Goal: Book appointment/travel/reservation

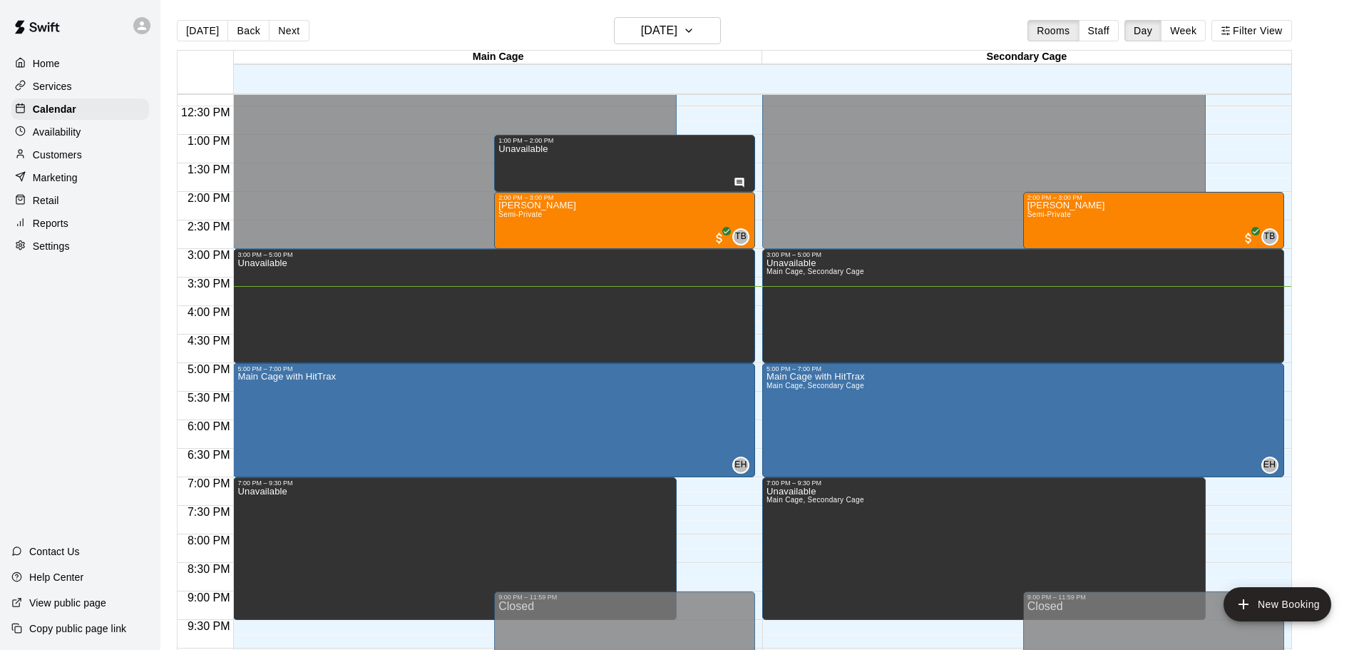
scroll to position [644, 0]
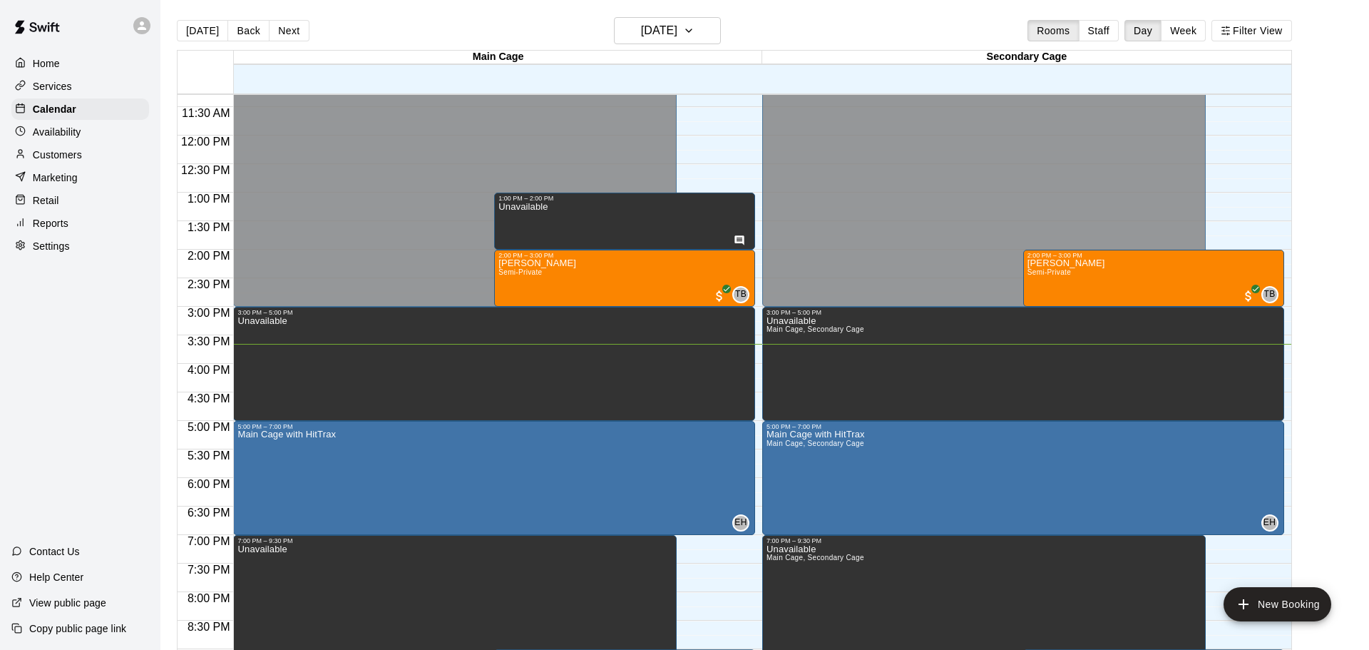
click at [697, 143] on div "12:00 AM – 3:00 PM Closed 3:00 PM – 5:00 PM Unavailable 1:00 PM – 2:00 PM Unava…" at bounding box center [494, 135] width 522 height 1369
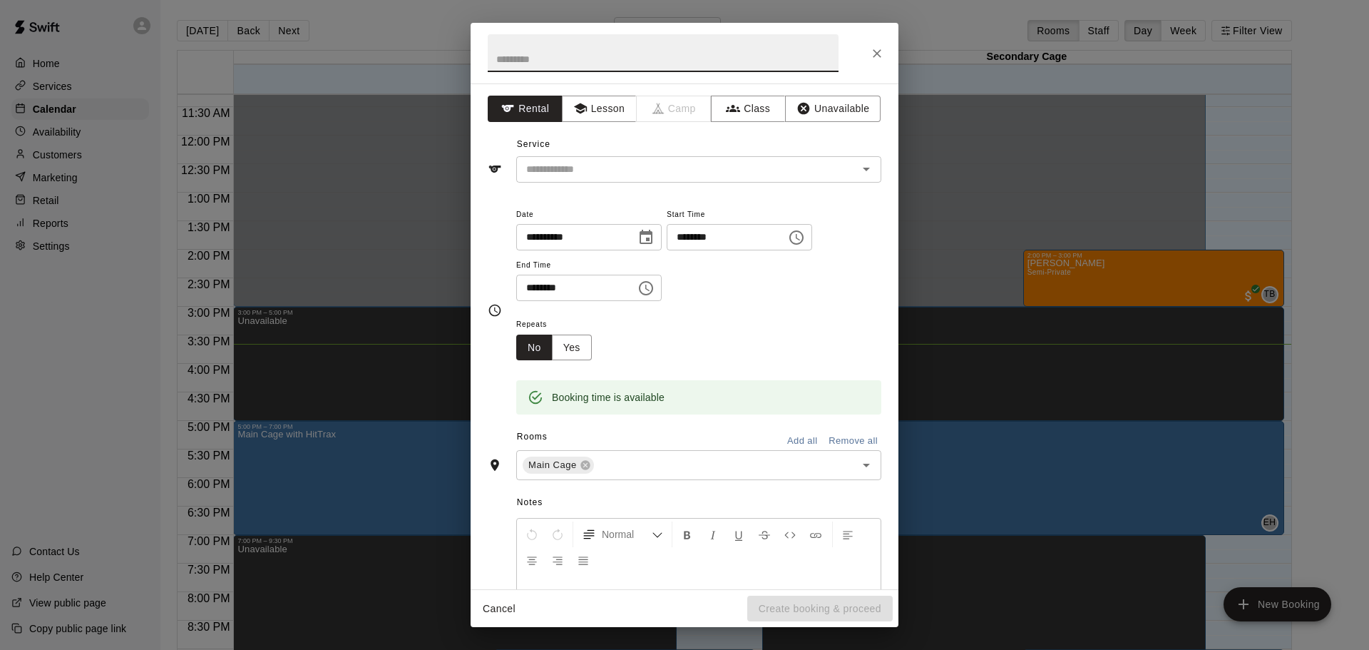
click at [877, 53] on icon "Close" at bounding box center [877, 53] width 9 height 9
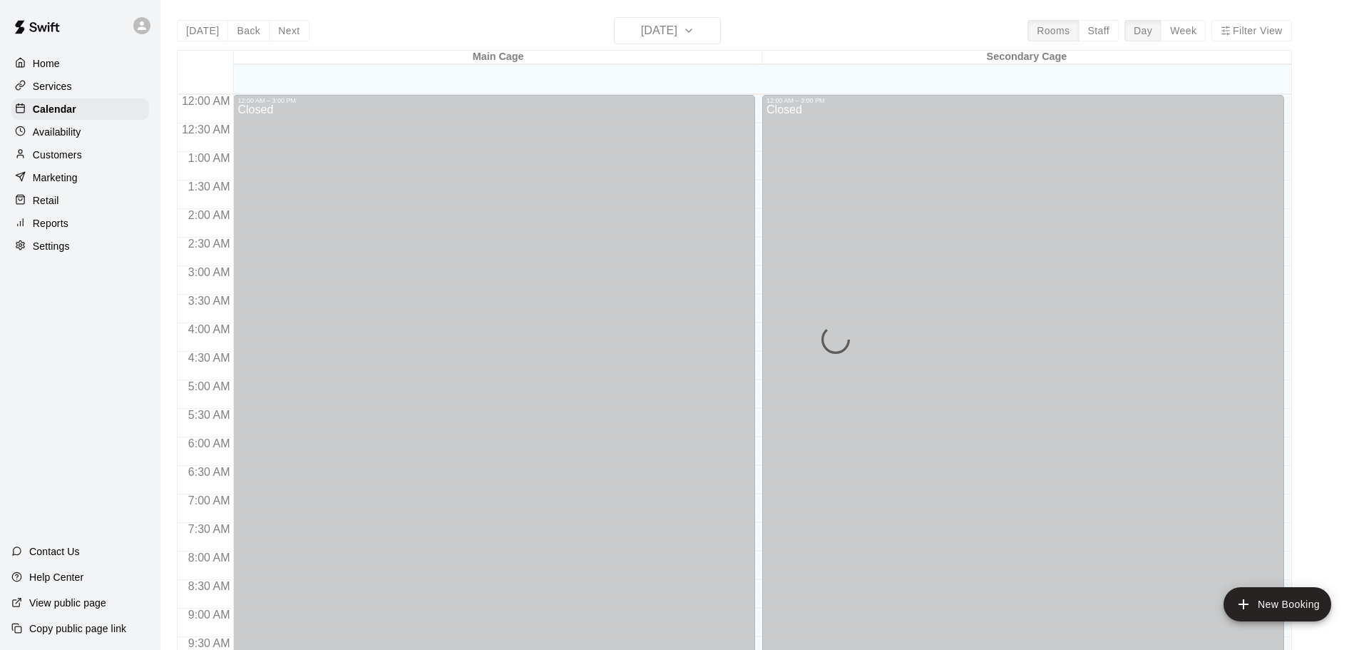
scroll to position [755, 0]
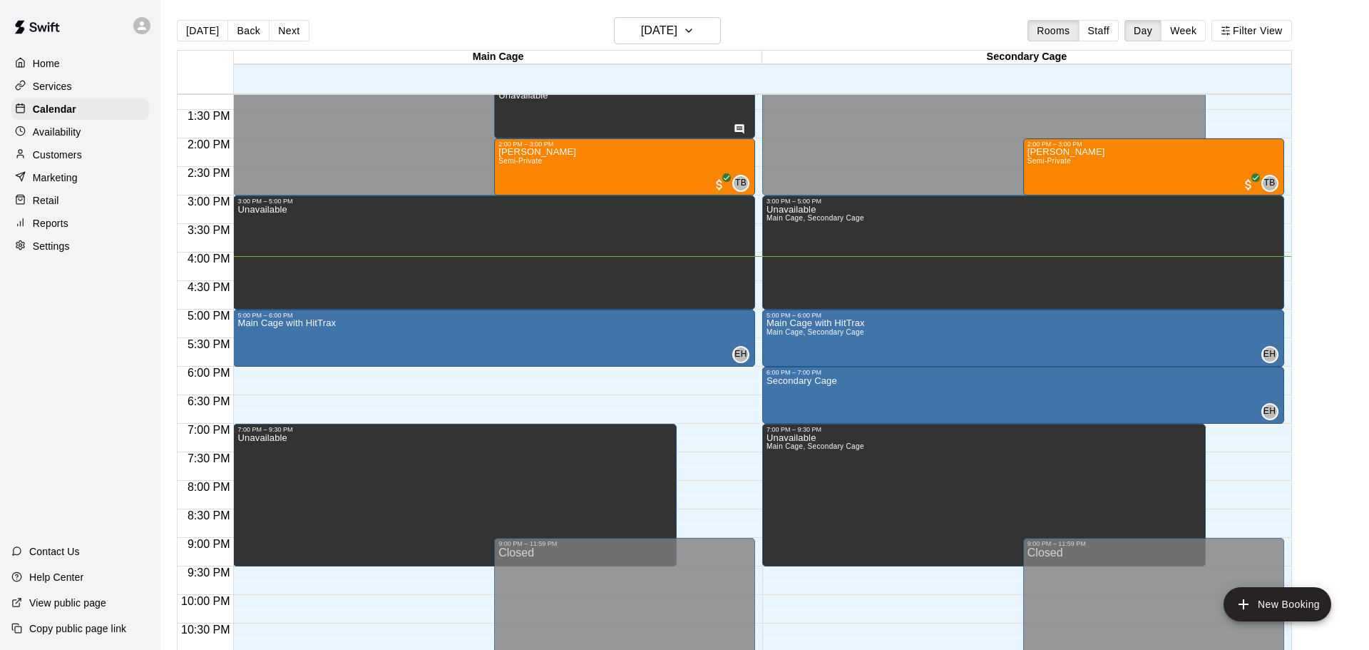
click at [298, 376] on div "12:00 AM – 3:00 PM Closed 3:00 PM – 5:00 PM Unavailable 1:00 PM – 2:00 PM Unava…" at bounding box center [494, 24] width 522 height 1369
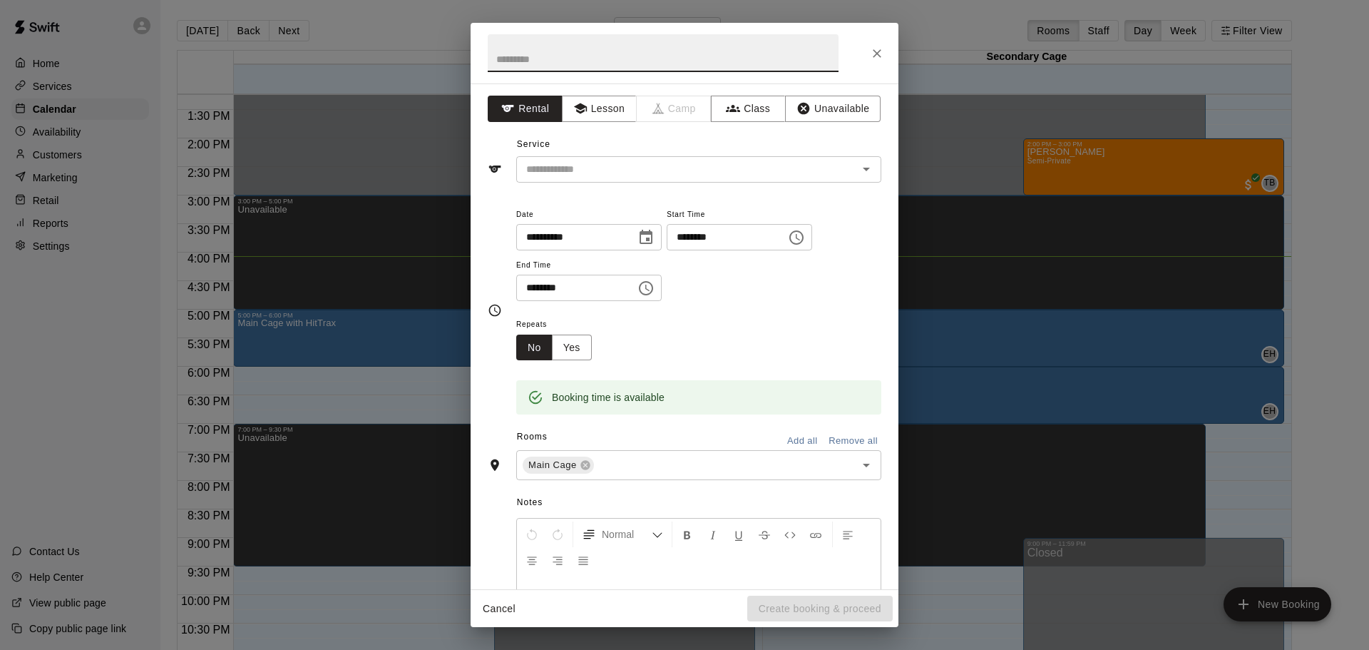
click at [655, 297] on icon "Choose time, selected time is 6:30 PM" at bounding box center [646, 288] width 17 height 17
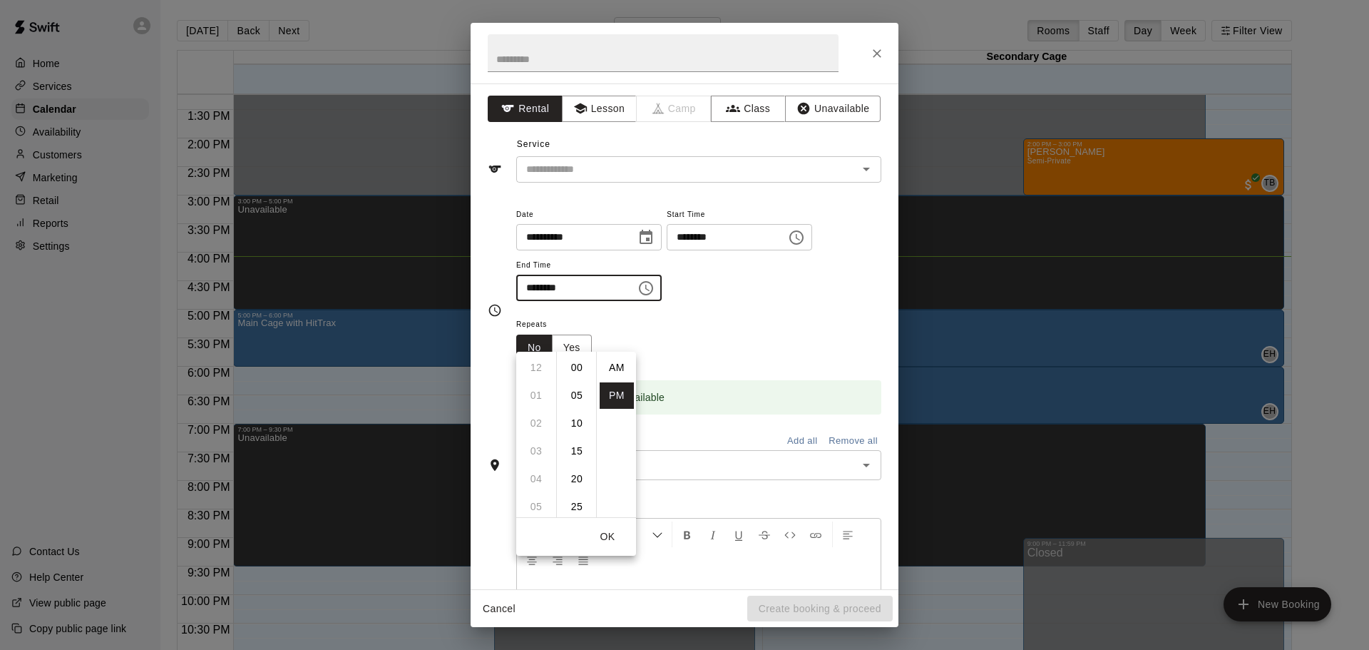
scroll to position [26, 0]
click at [532, 399] on li "07" at bounding box center [536, 395] width 34 height 26
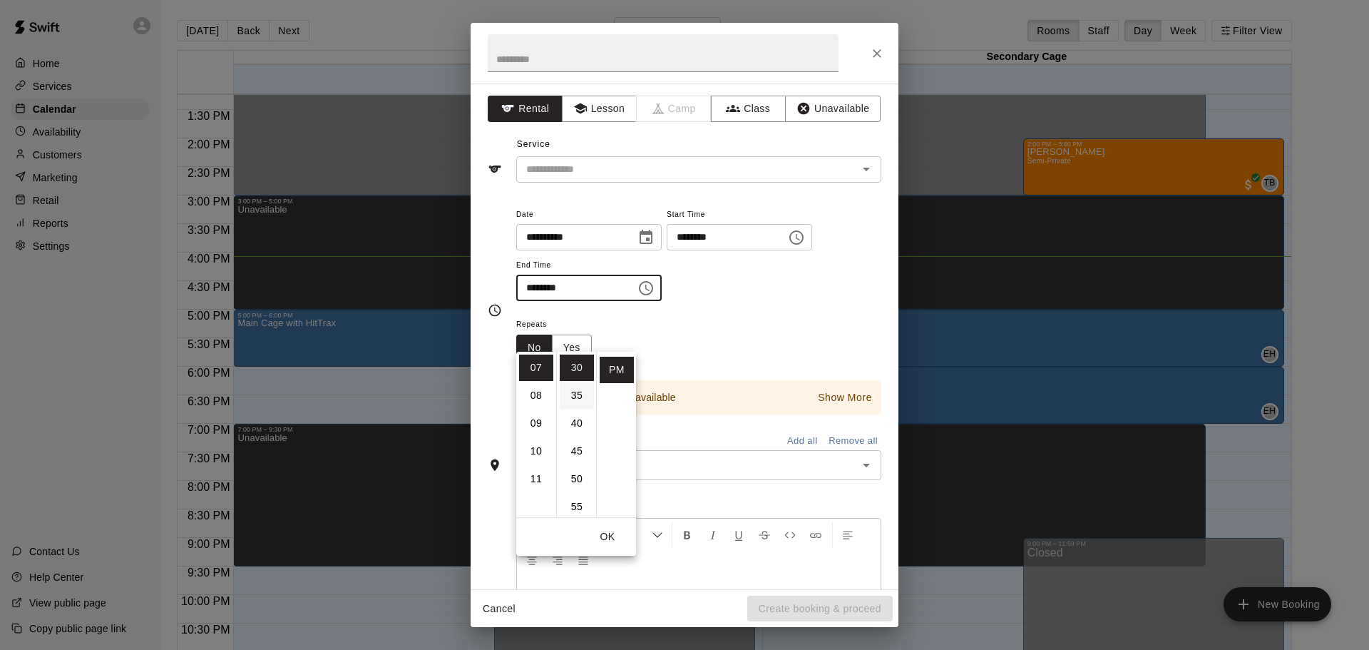
scroll to position [0, 0]
click at [578, 372] on li "00" at bounding box center [577, 367] width 34 height 26
type input "********"
click at [770, 316] on div "**********" at bounding box center [698, 260] width 365 height 111
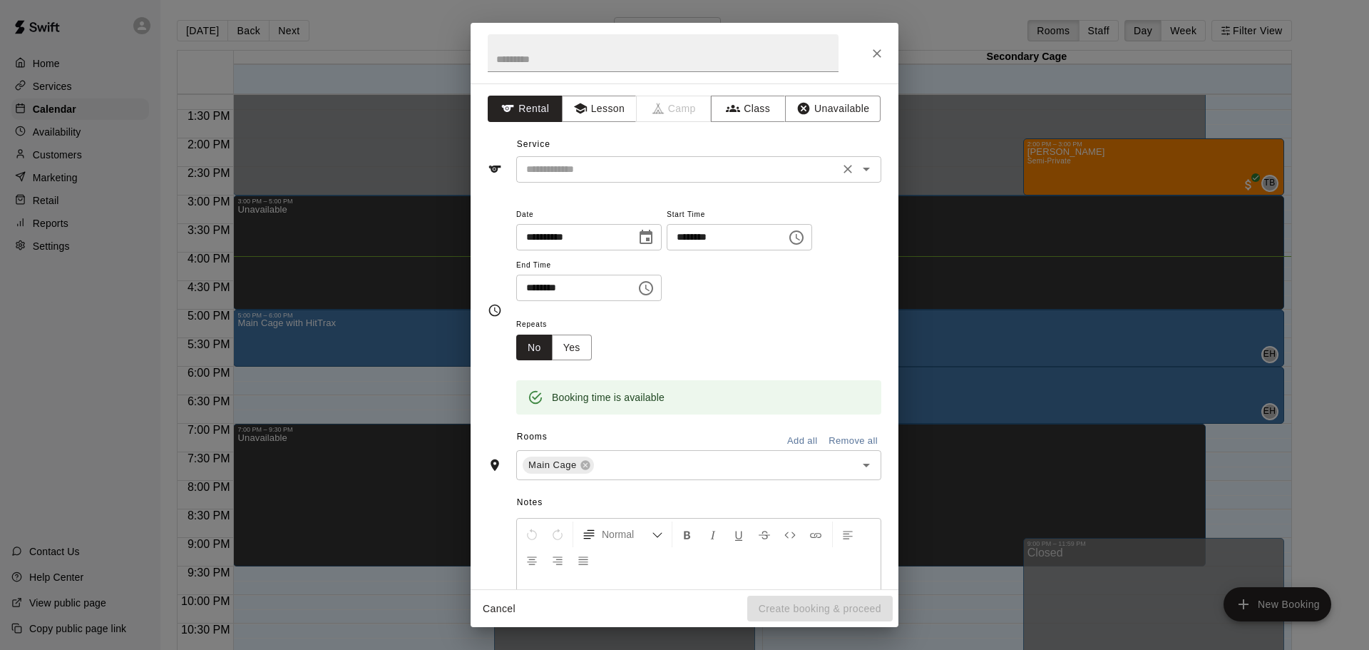
click at [867, 174] on icon "Open" at bounding box center [866, 168] width 17 height 17
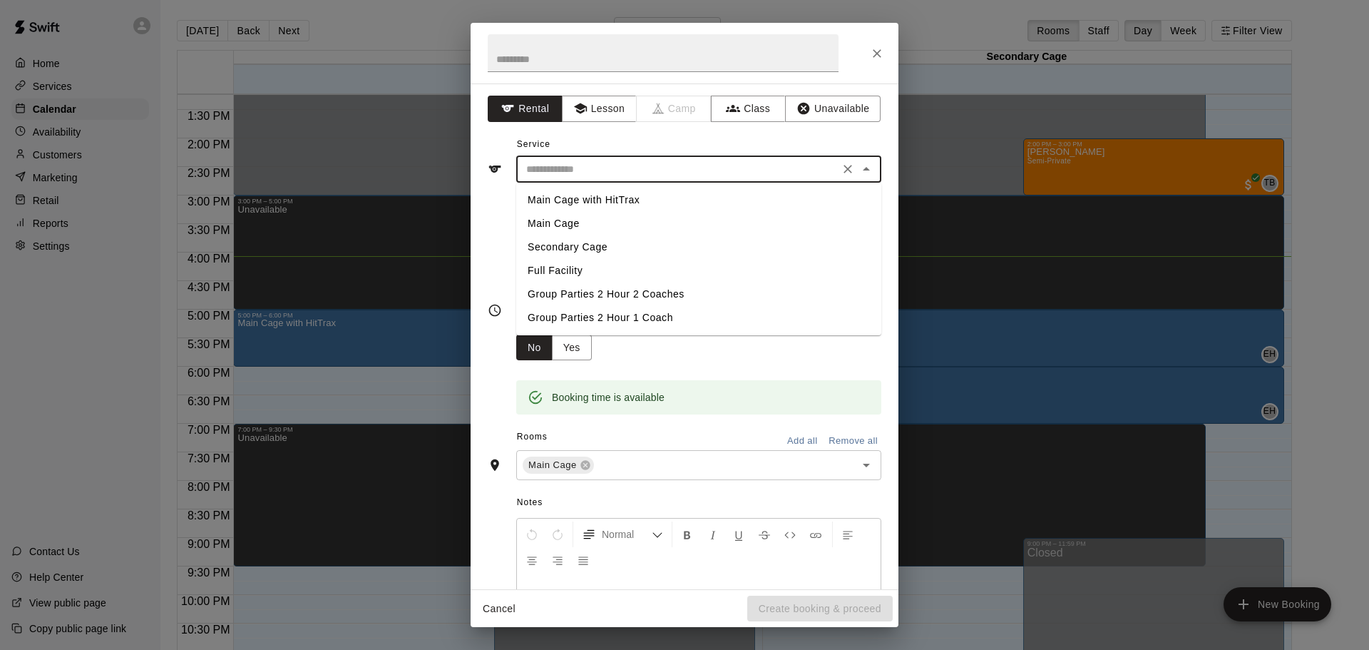
click at [642, 203] on li "Main Cage with HitTrax" at bounding box center [698, 200] width 365 height 24
type input "**********"
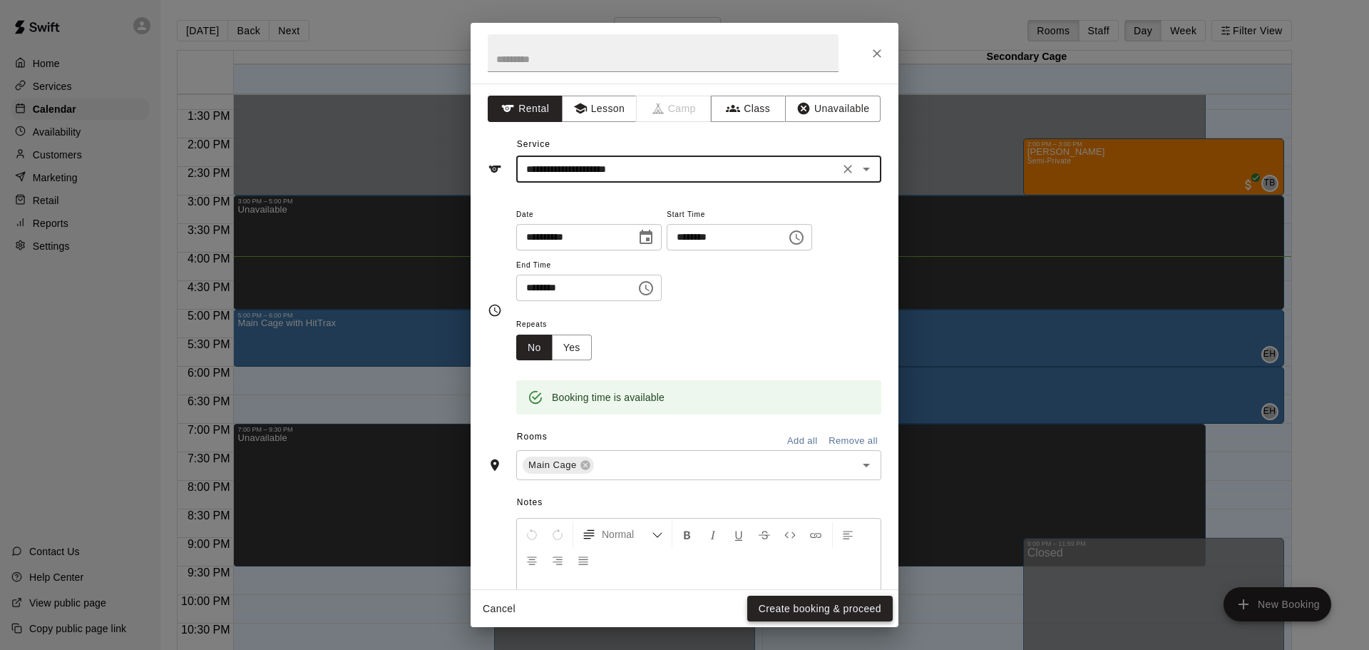
click at [792, 608] on button "Create booking & proceed" at bounding box center [819, 608] width 145 height 26
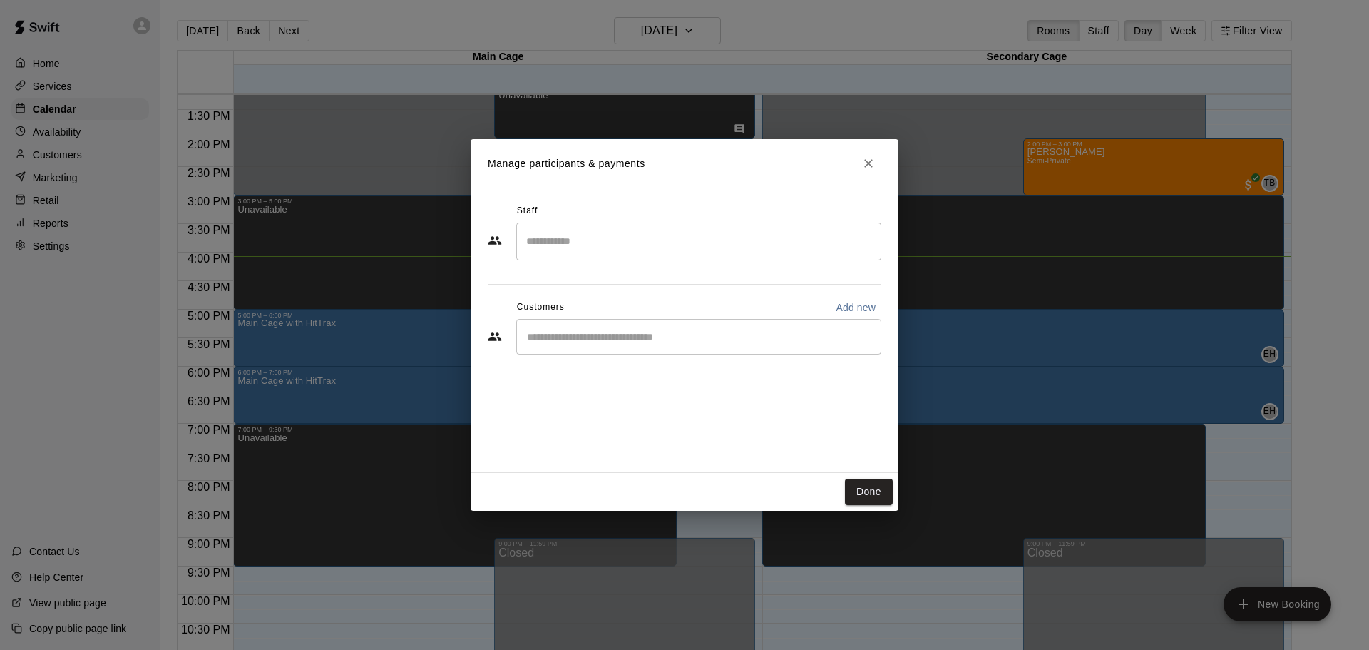
click at [611, 334] on input "Start typing to search customers..." at bounding box center [699, 336] width 352 height 14
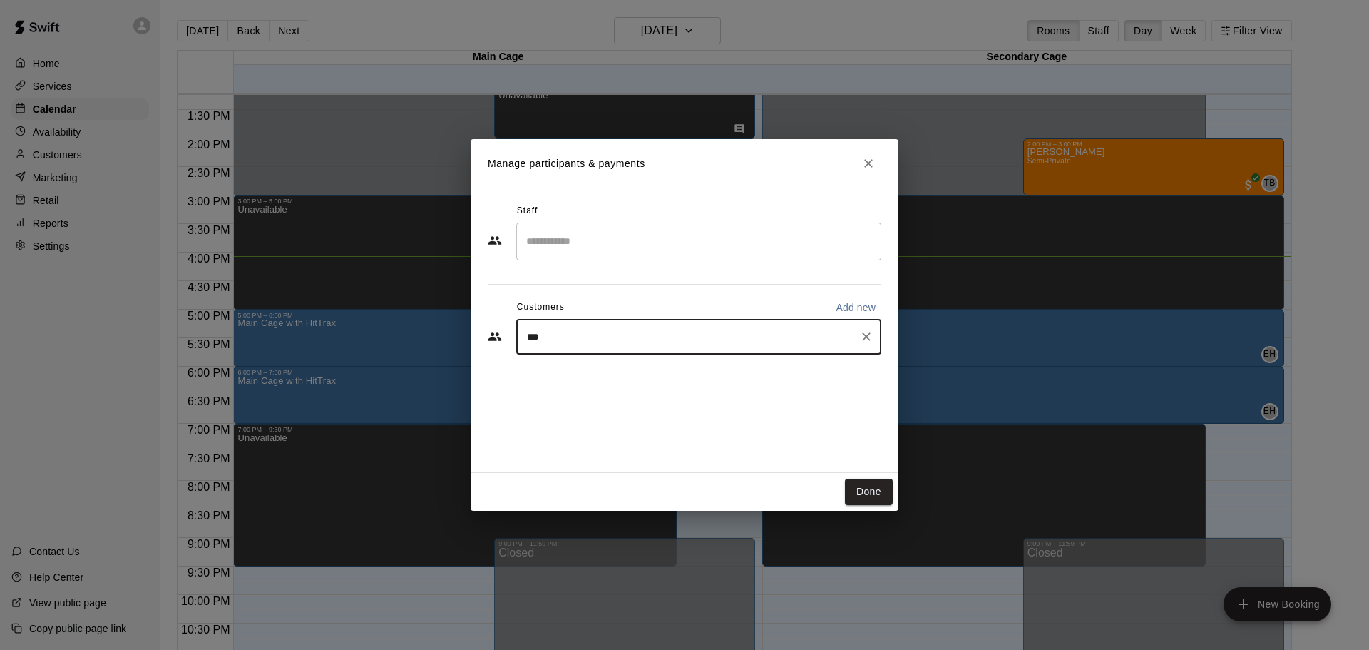
type input "****"
click at [575, 382] on span "glefave0209@gmail.com" at bounding box center [632, 385] width 153 height 10
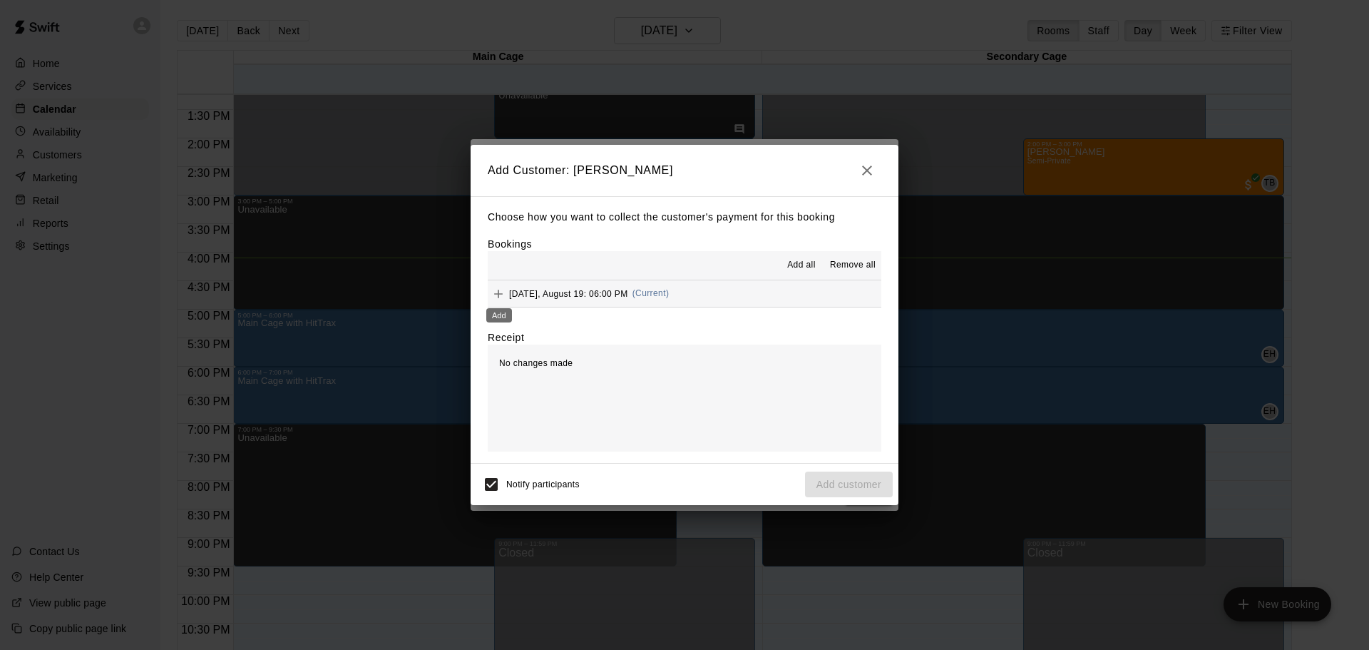
click at [498, 296] on icon "Add" at bounding box center [498, 294] width 9 height 9
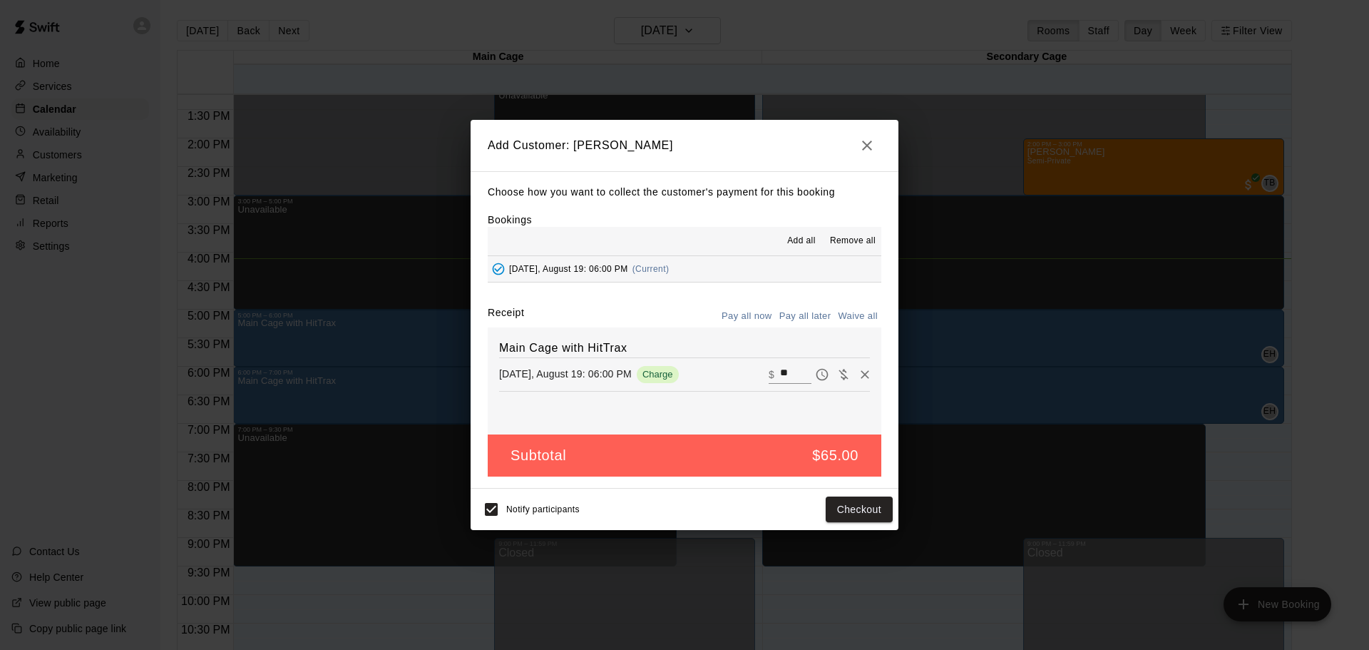
click at [866, 143] on icon "button" at bounding box center [867, 145] width 17 height 17
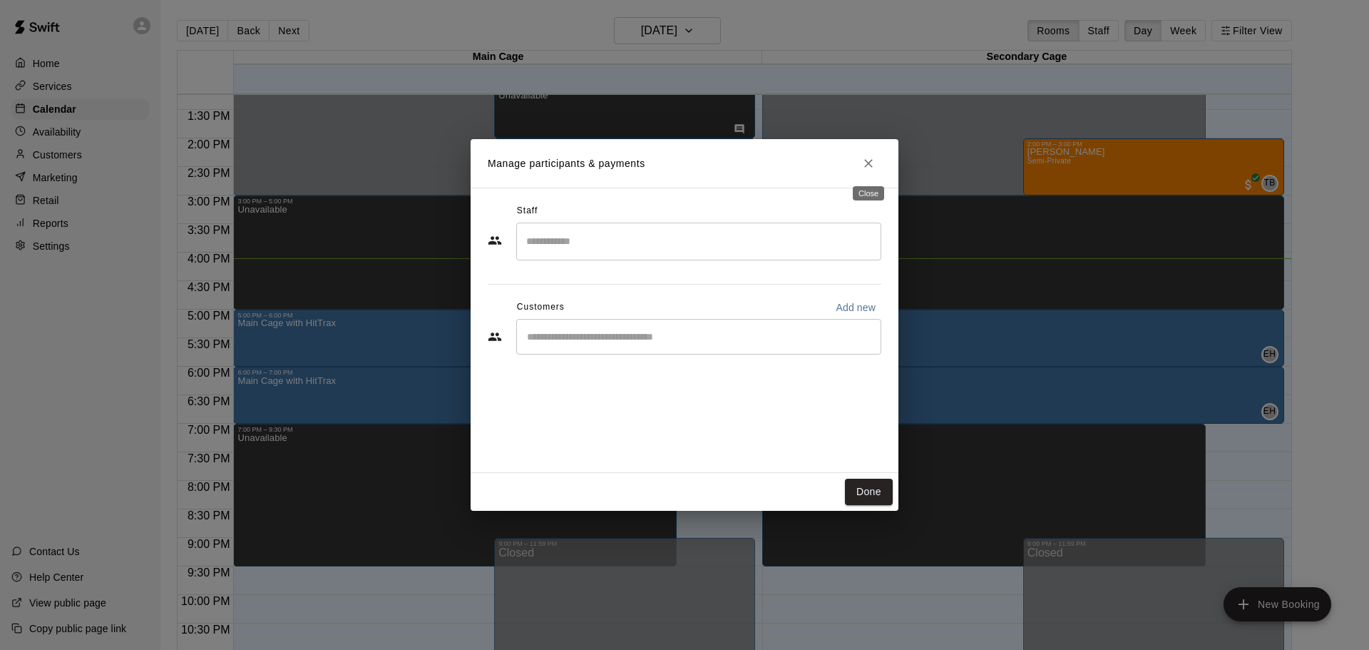
click at [869, 157] on icon "Close" at bounding box center [868, 163] width 14 height 14
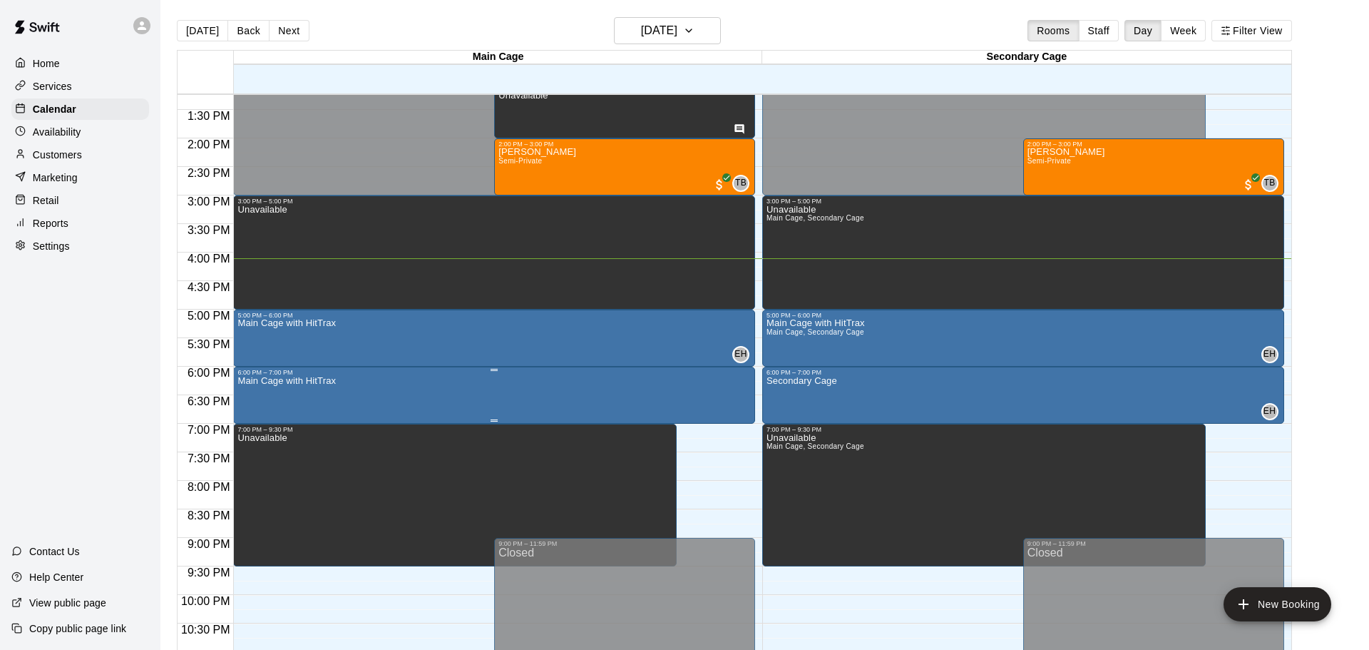
click at [248, 421] on img "edit" at bounding box center [252, 424] width 16 height 16
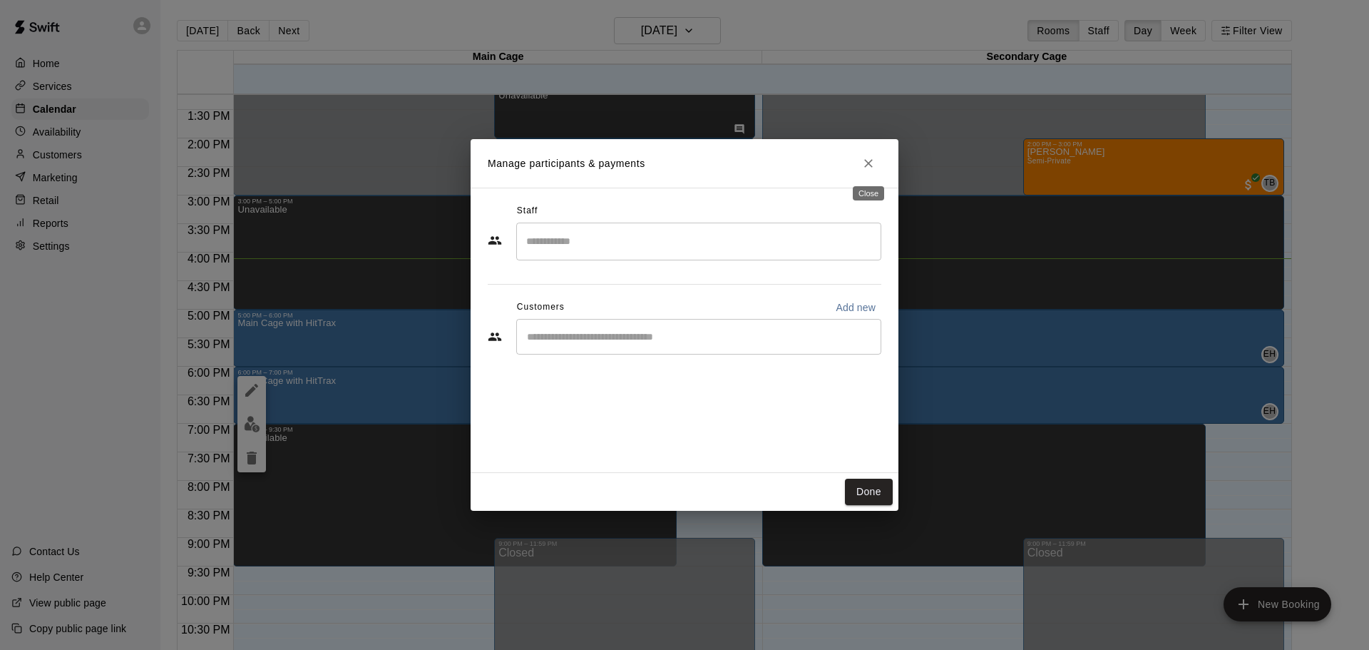
click at [869, 163] on icon "Close" at bounding box center [868, 163] width 14 height 14
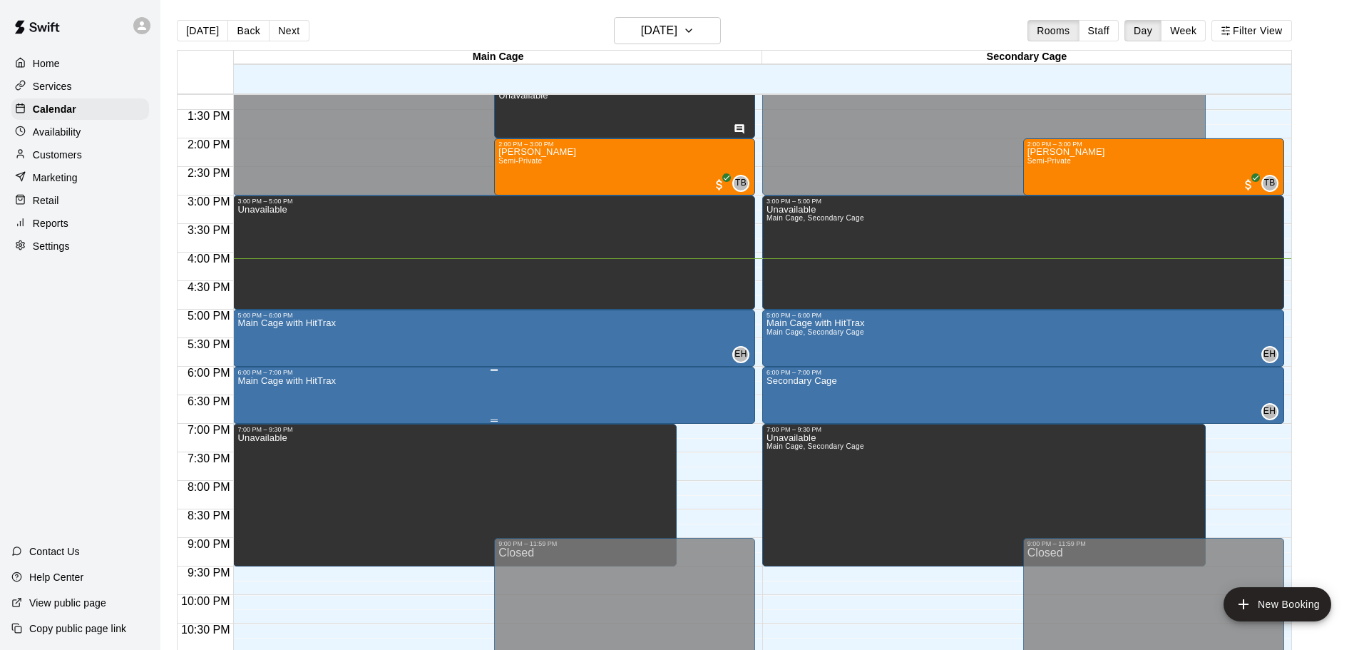
click at [255, 456] on icon "delete" at bounding box center [252, 457] width 10 height 13
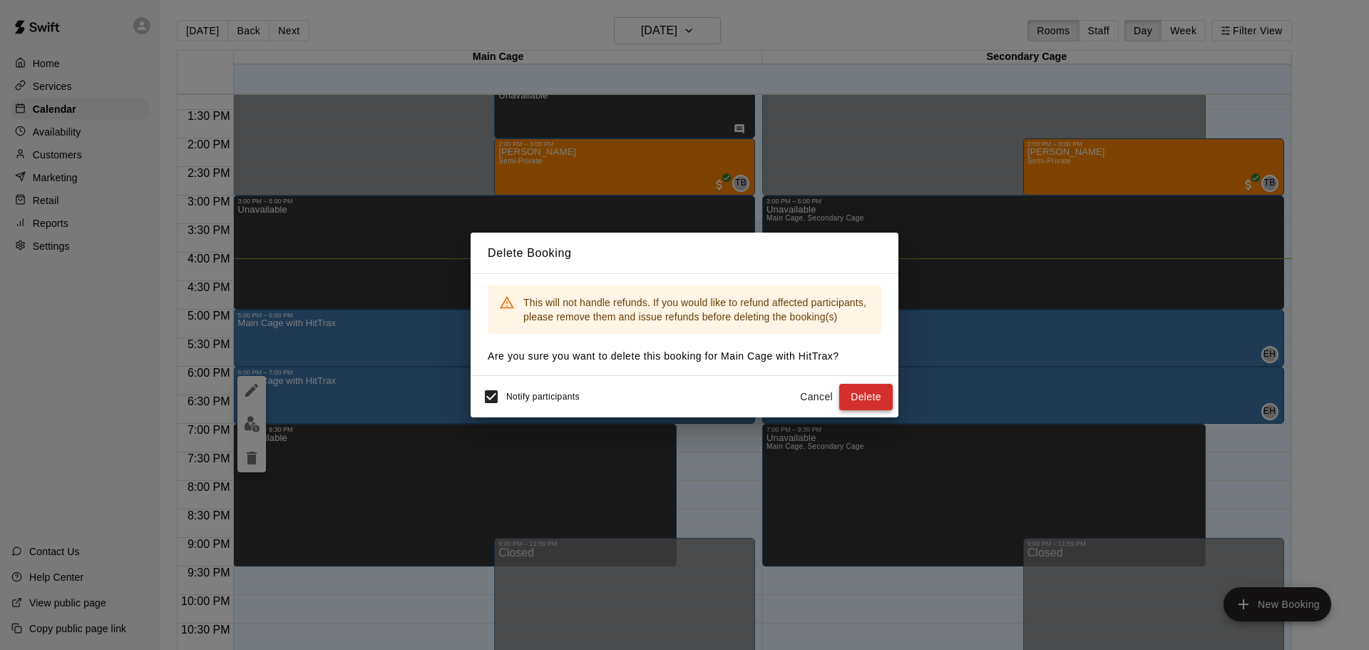
click at [863, 397] on button "Delete" at bounding box center [865, 397] width 53 height 26
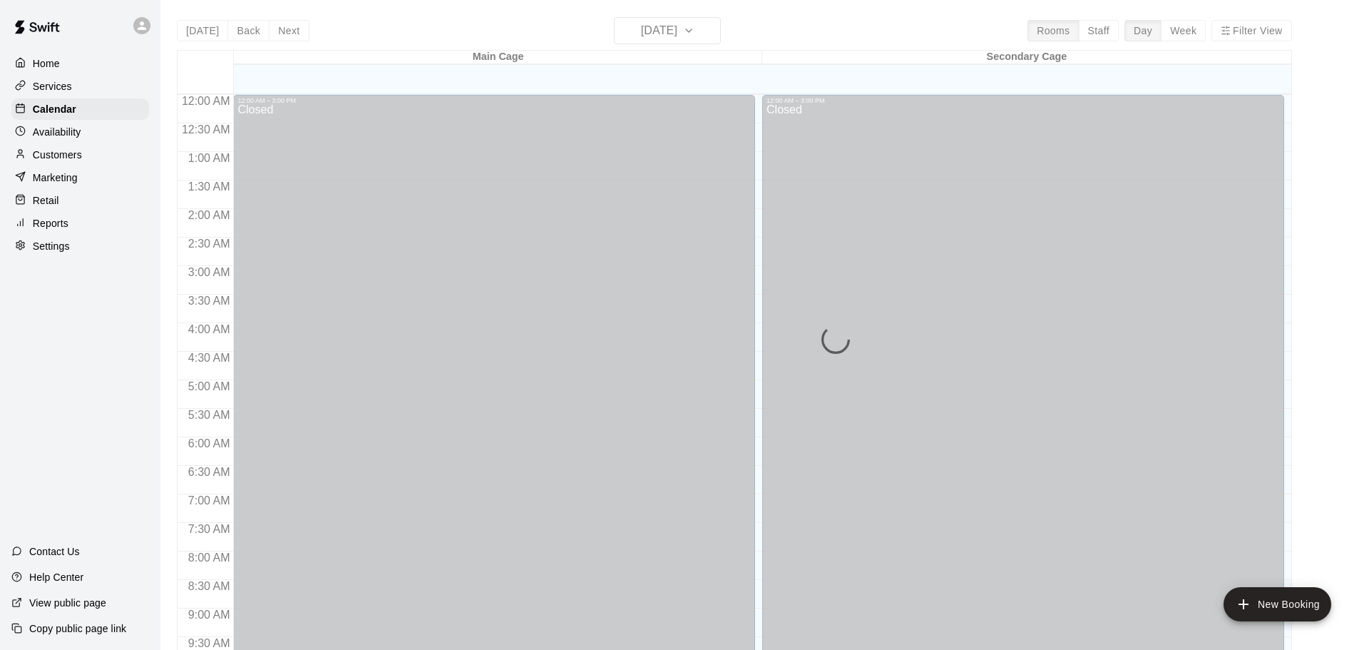
scroll to position [755, 0]
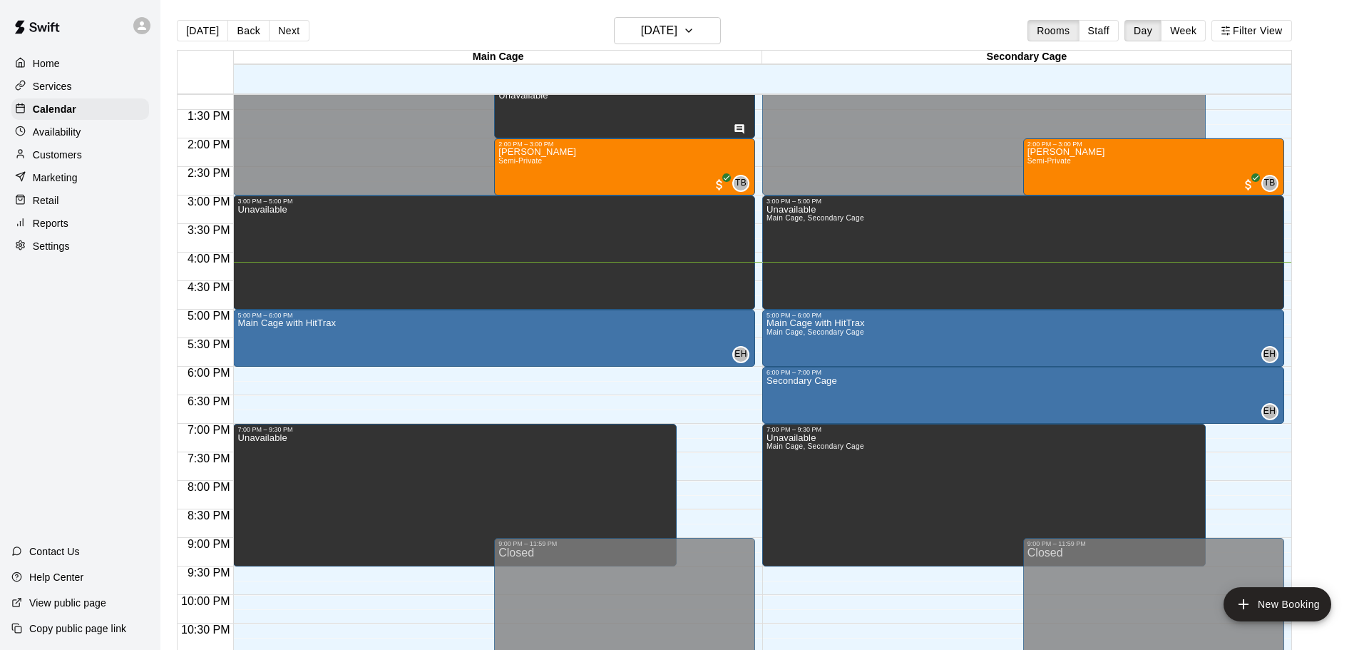
click at [248, 372] on div "12:00 AM – 3:00 PM Closed 3:00 PM – 5:00 PM Unavailable 1:00 PM – 2:00 PM Unava…" at bounding box center [494, 24] width 522 height 1369
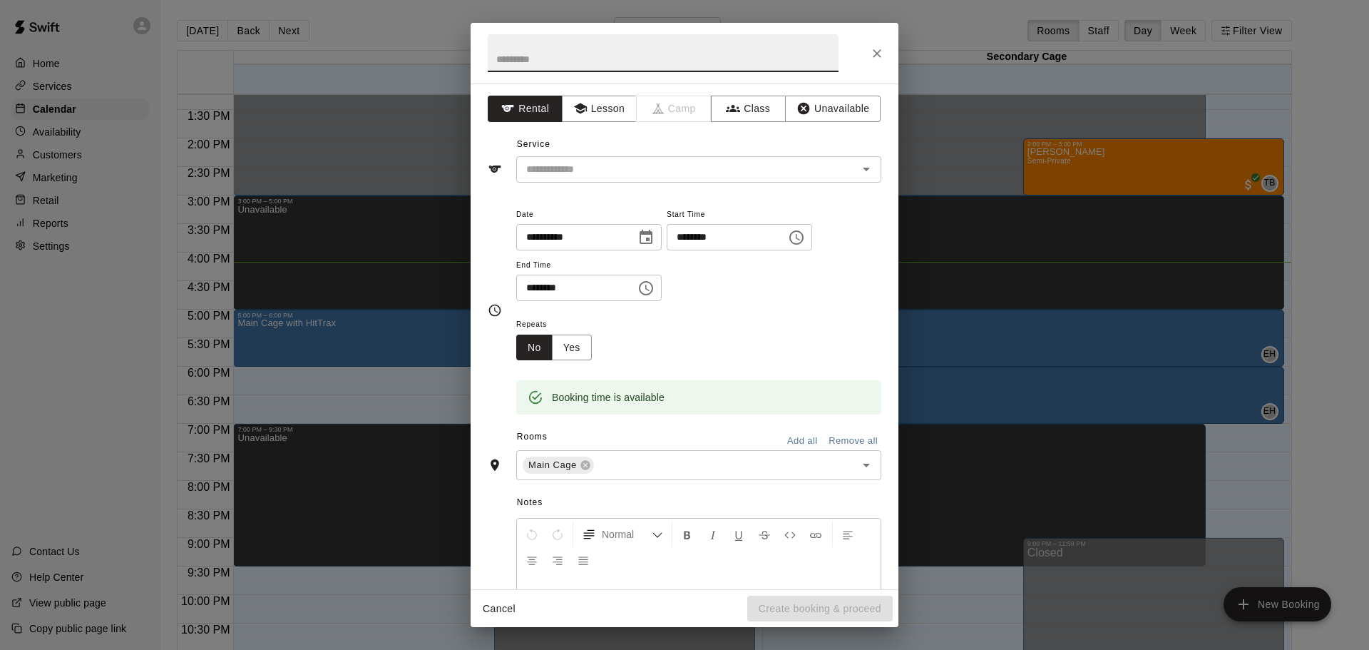
click at [655, 297] on icon "Choose time, selected time is 6:30 PM" at bounding box center [646, 288] width 17 height 17
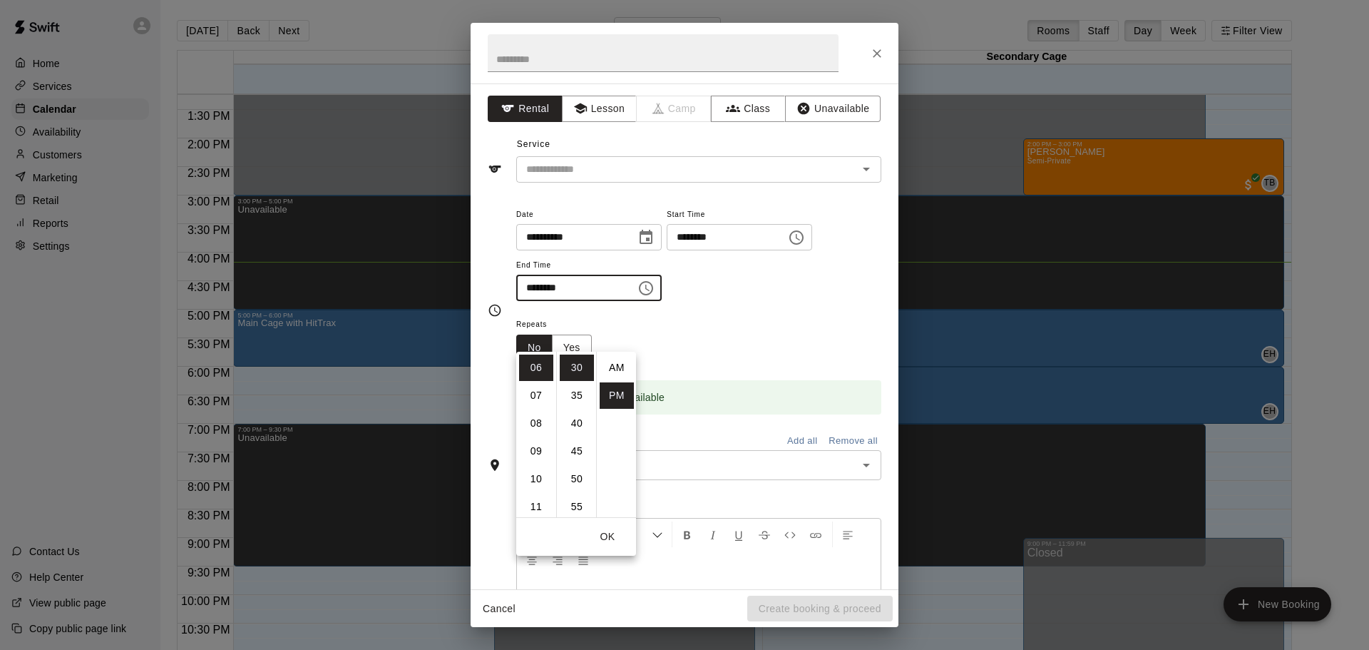
scroll to position [26, 0]
click at [530, 397] on li "07" at bounding box center [536, 395] width 34 height 26
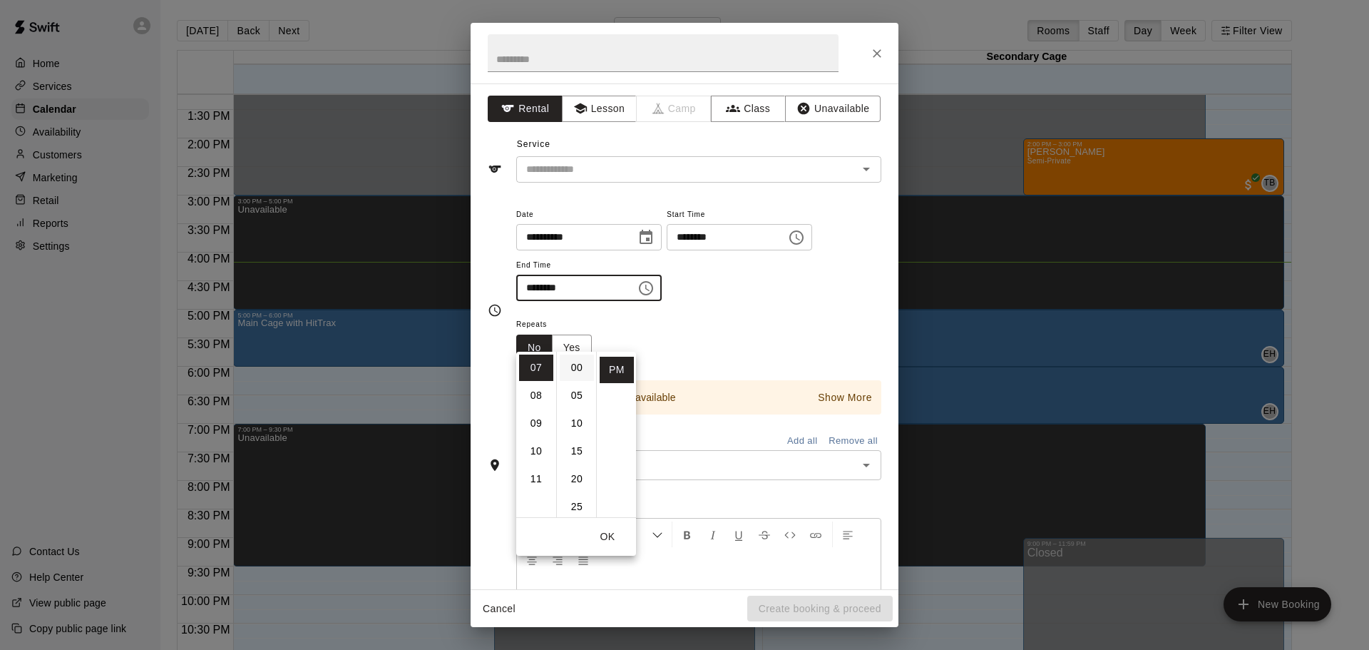
click at [580, 368] on li "00" at bounding box center [577, 367] width 34 height 26
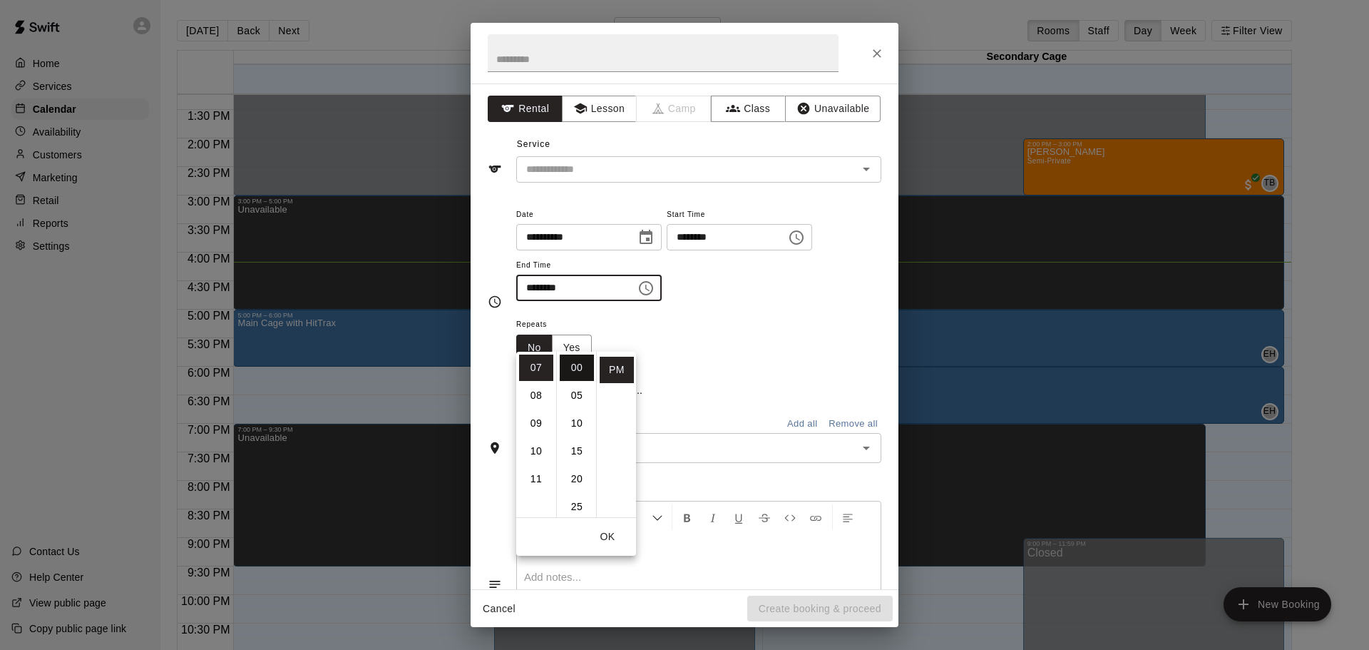
type input "********"
click at [765, 360] on div "Repeats No Yes" at bounding box center [698, 337] width 365 height 45
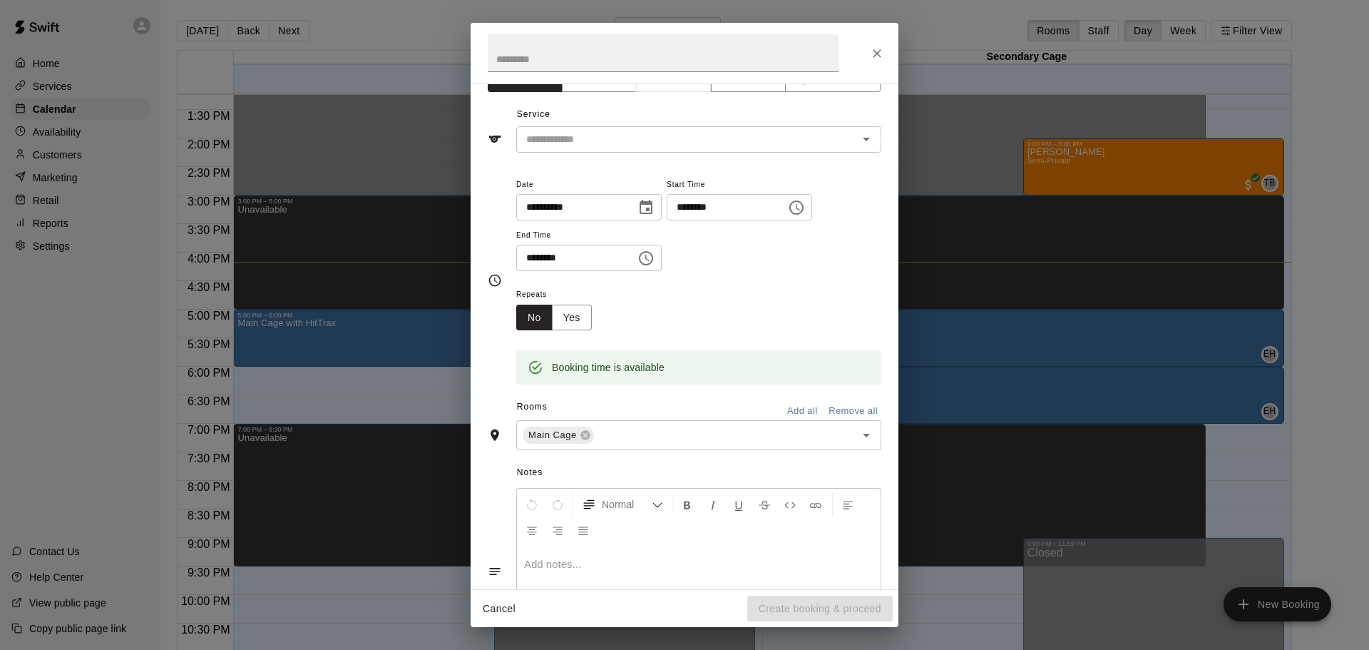
scroll to position [24, 0]
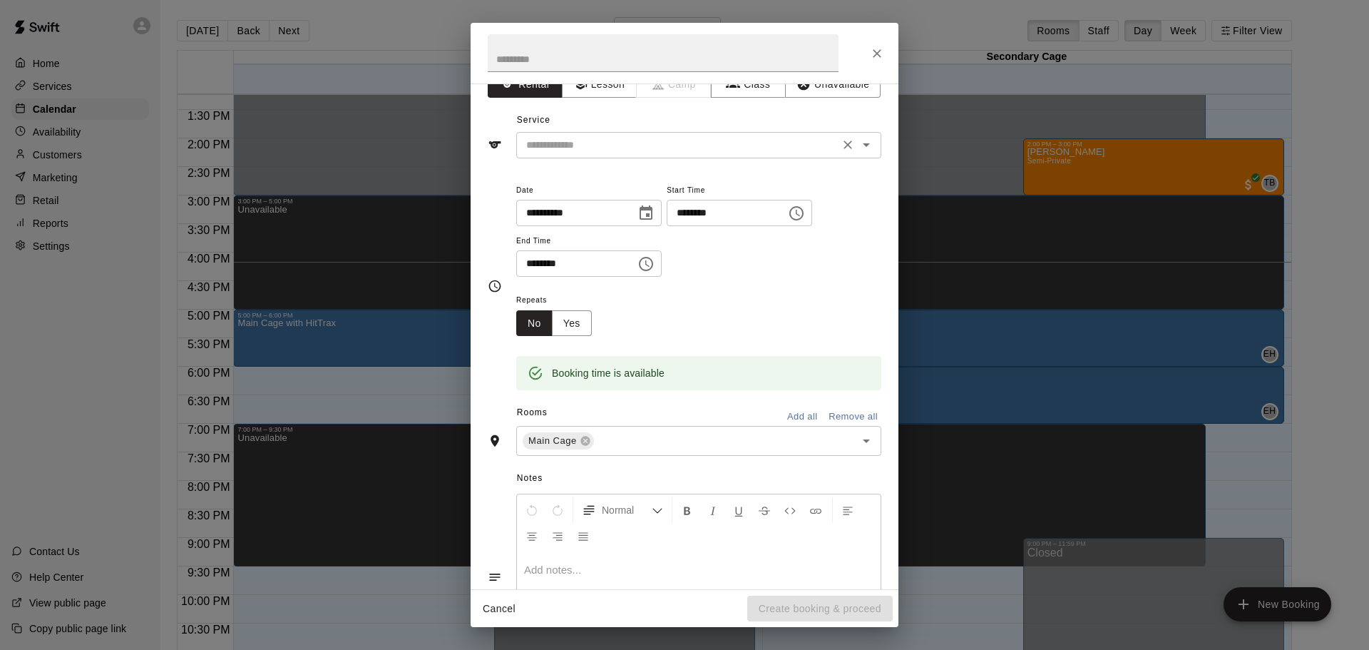
click at [864, 155] on div "​" at bounding box center [698, 145] width 365 height 26
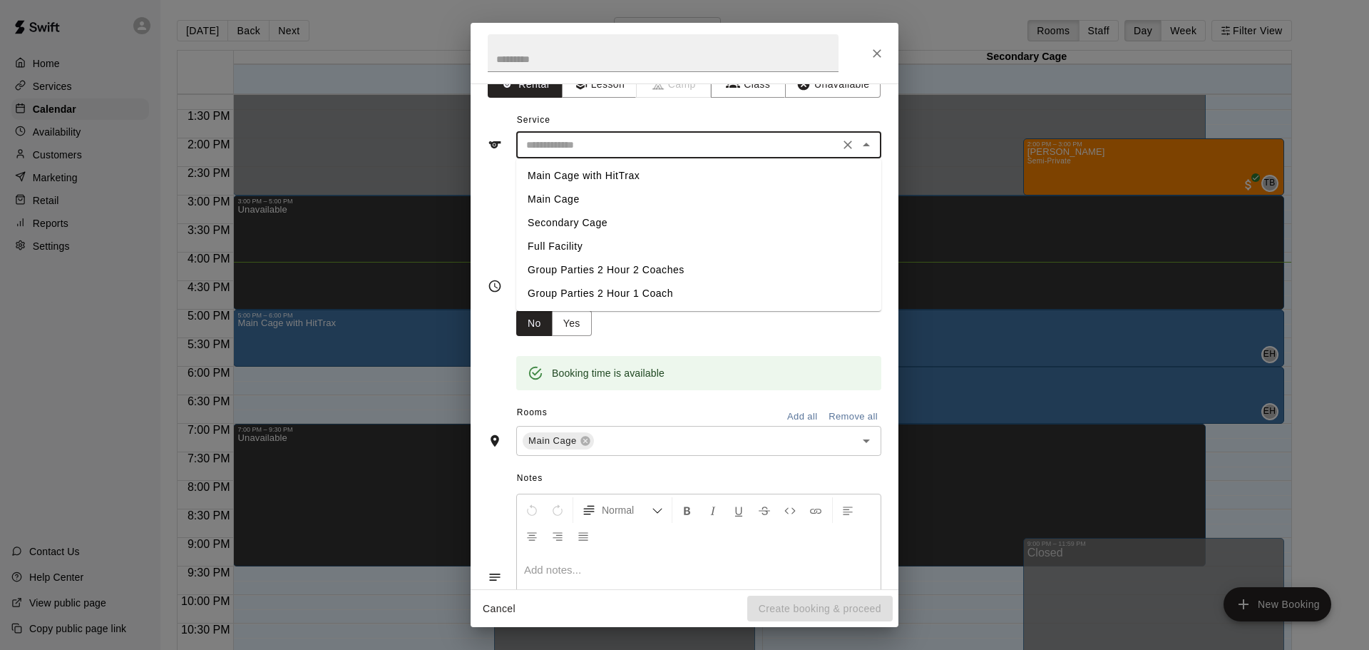
click at [630, 170] on li "Main Cage with HitTrax" at bounding box center [698, 176] width 365 height 24
type input "**********"
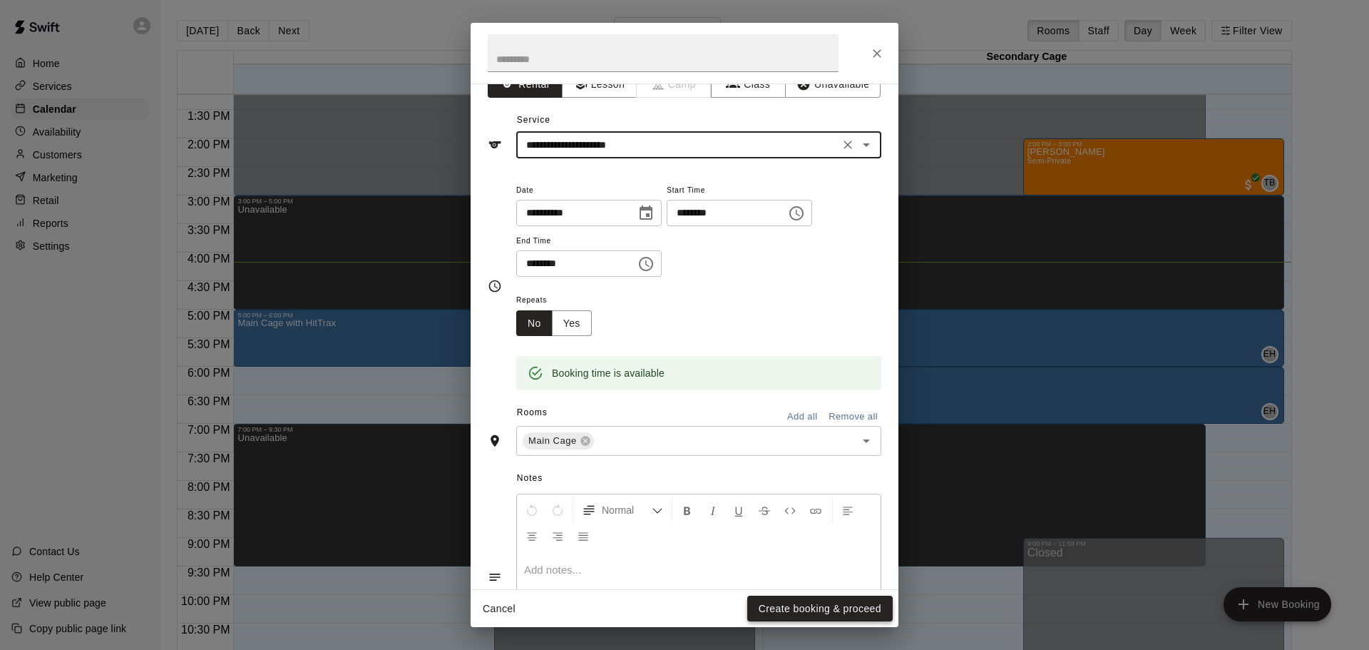
click at [786, 605] on button "Create booking & proceed" at bounding box center [819, 608] width 145 height 26
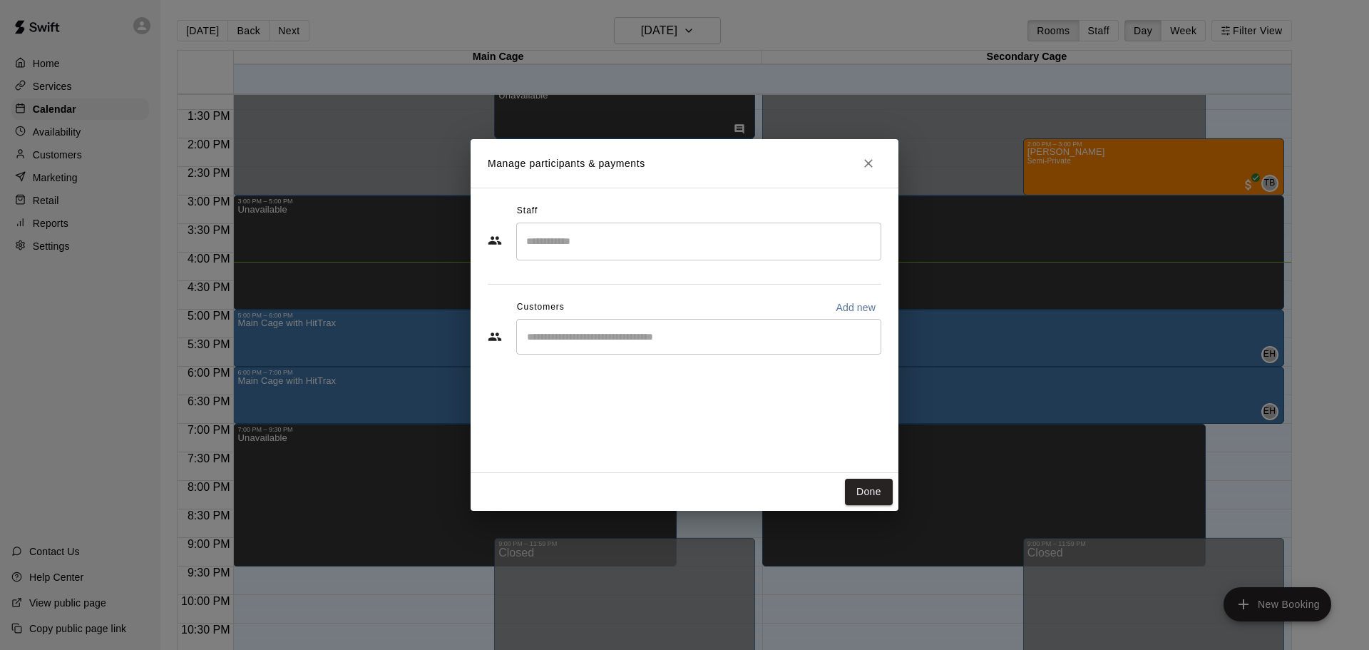
click at [620, 346] on div "​" at bounding box center [698, 337] width 365 height 36
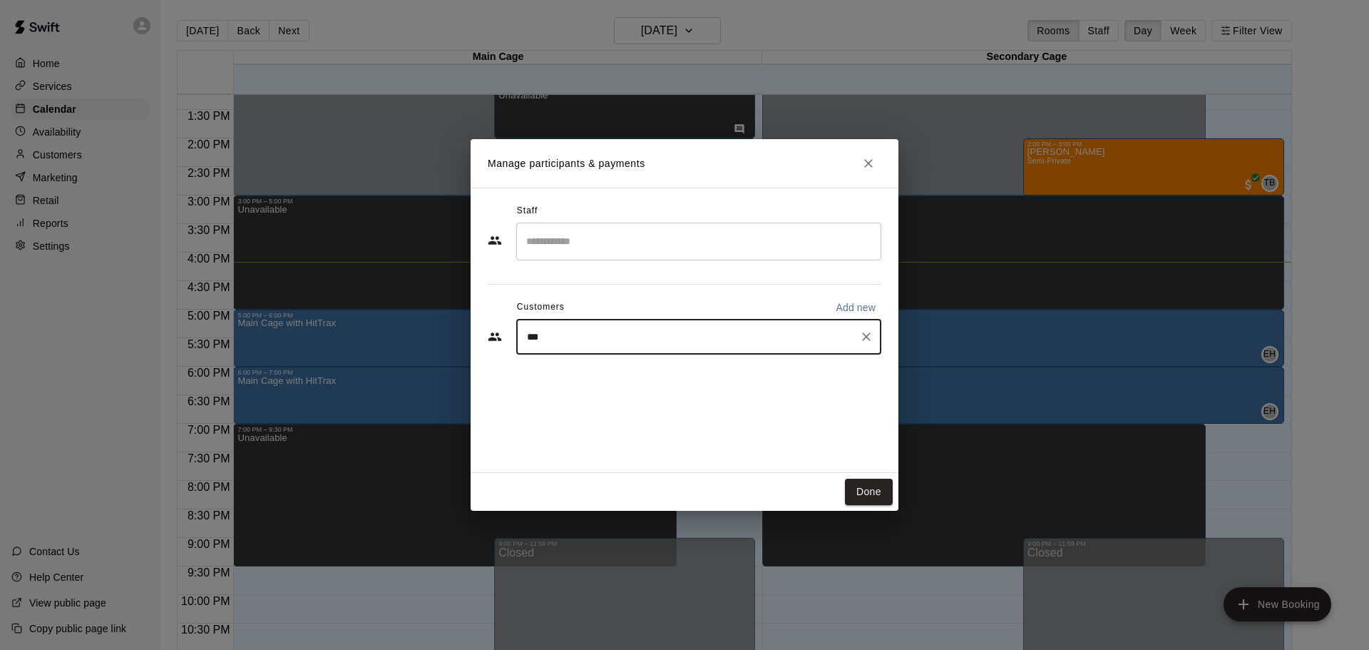
type input "****"
click at [584, 382] on span "glefave0209@gmail.com" at bounding box center [632, 385] width 153 height 10
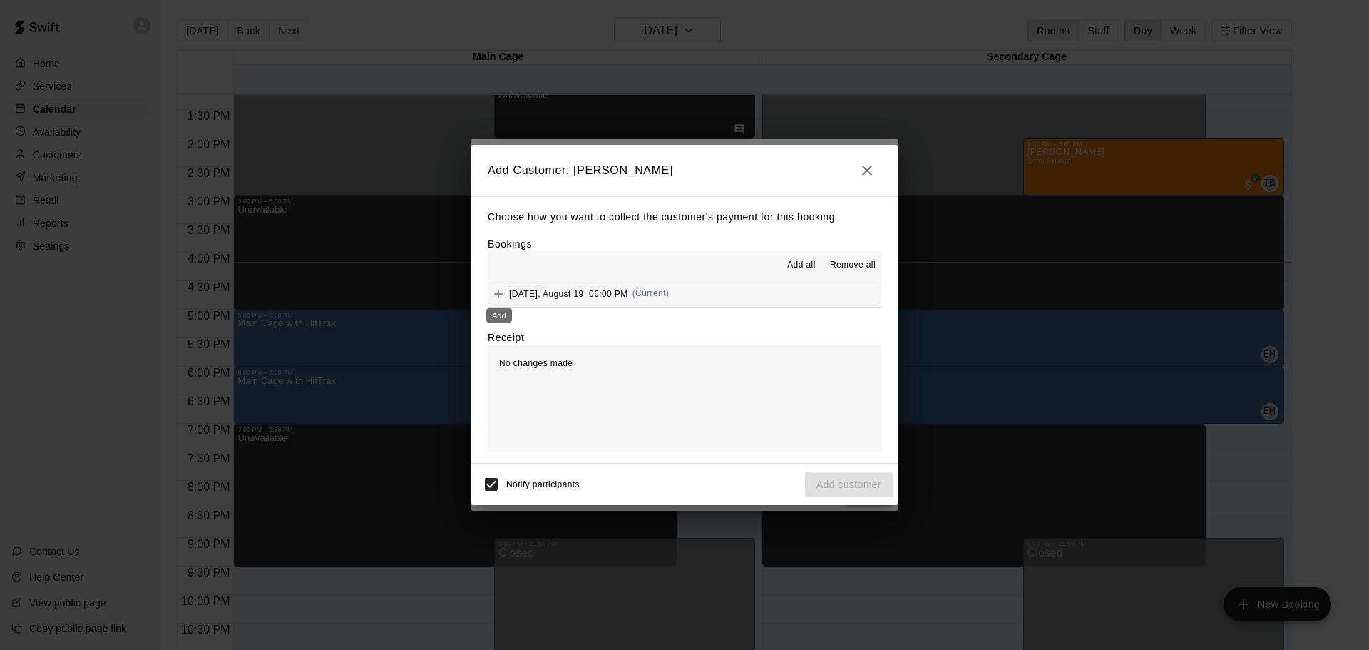
click at [498, 297] on icon "Add" at bounding box center [498, 294] width 9 height 9
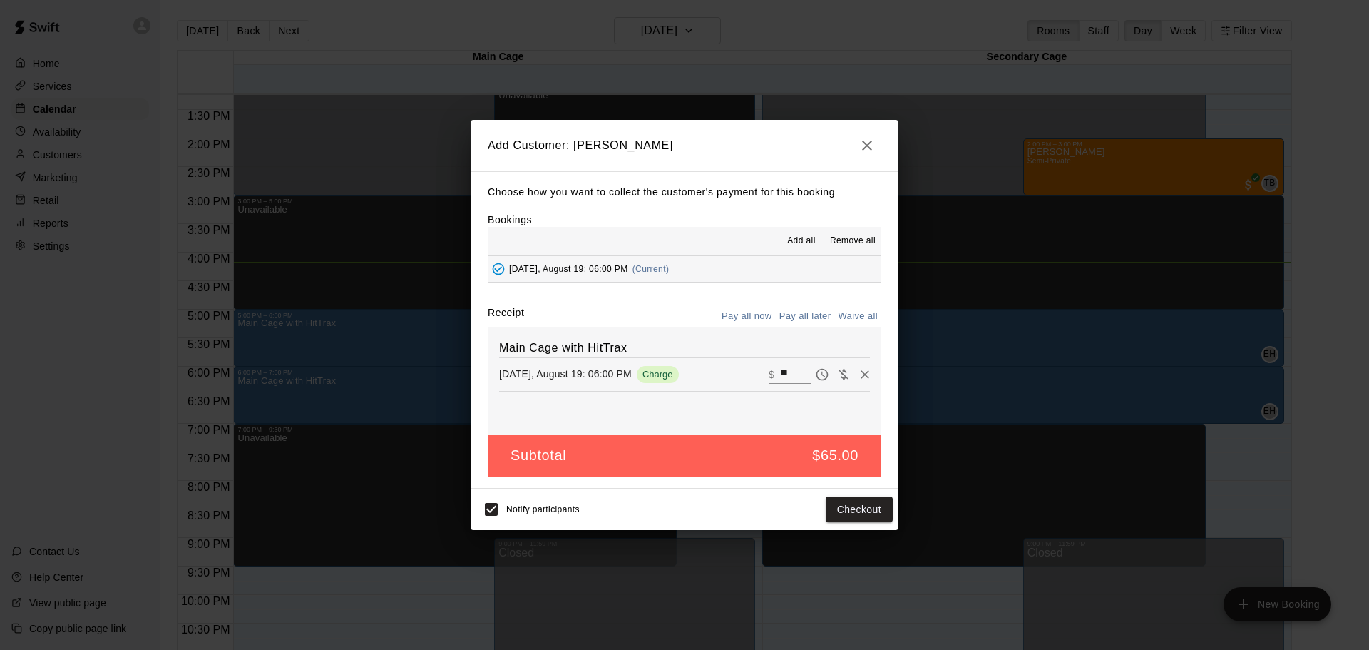
click at [813, 314] on button "Pay all later" at bounding box center [805, 316] width 59 height 22
click at [821, 374] on icon "Pay now" at bounding box center [822, 374] width 14 height 14
click at [864, 510] on button "Checkout" at bounding box center [859, 509] width 67 height 26
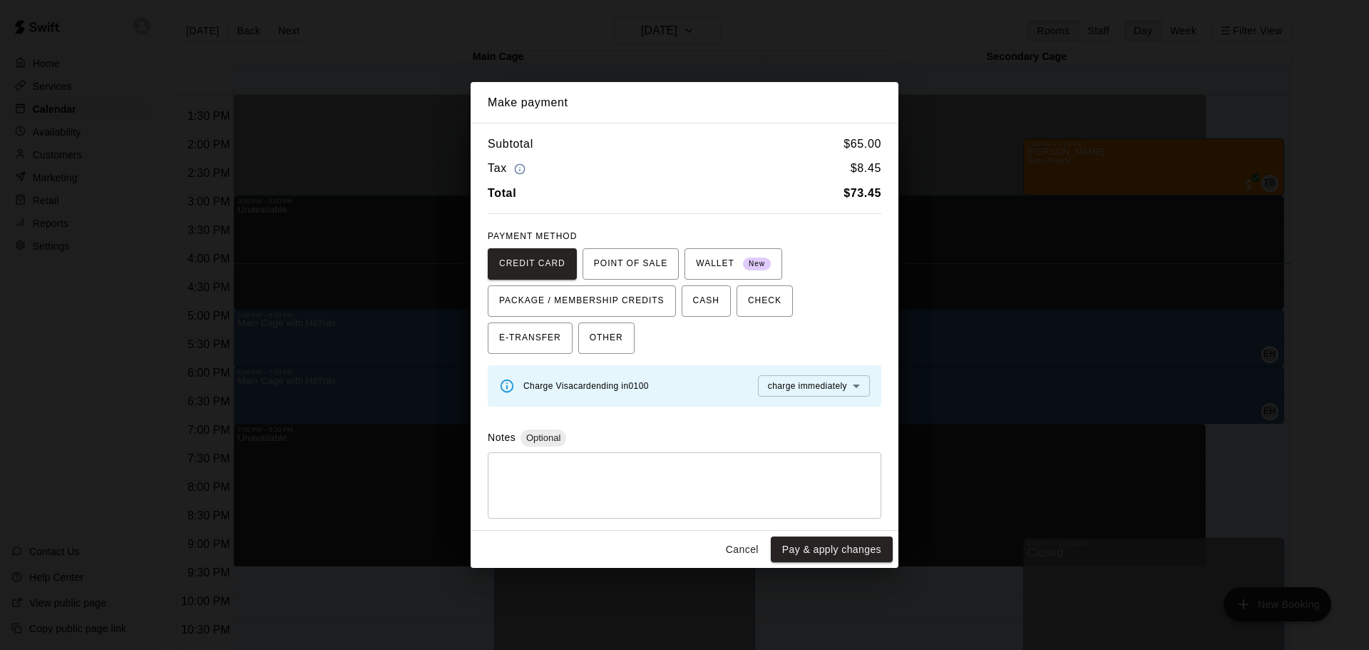
click at [862, 383] on body "Home Services Calendar Availability Customers Marketing Retail Reports Settings…" at bounding box center [684, 336] width 1369 height 672
click at [833, 434] on span "charge before booking" at bounding box center [812, 436] width 91 height 14
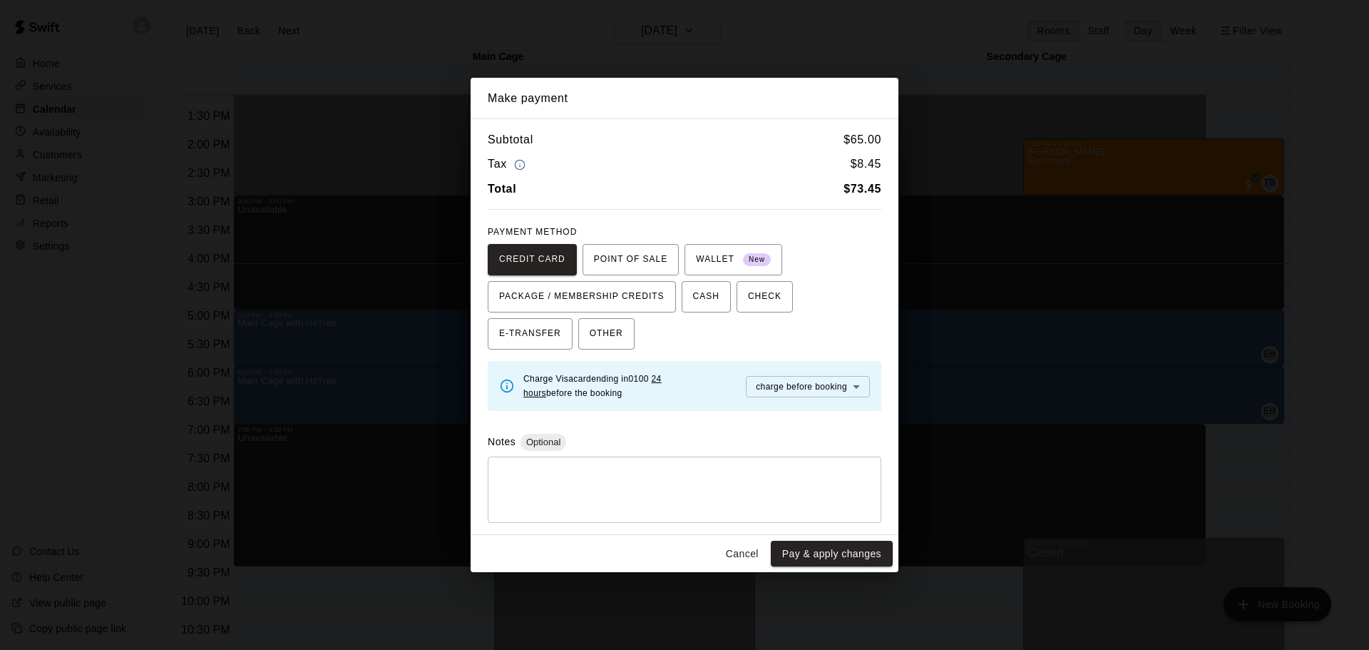
click at [861, 390] on body "Home Services Calendar Availability Customers Marketing Retail Reports Settings…" at bounding box center [684, 336] width 1369 height 672
click at [829, 408] on span "charge immediately" at bounding box center [796, 414] width 79 height 14
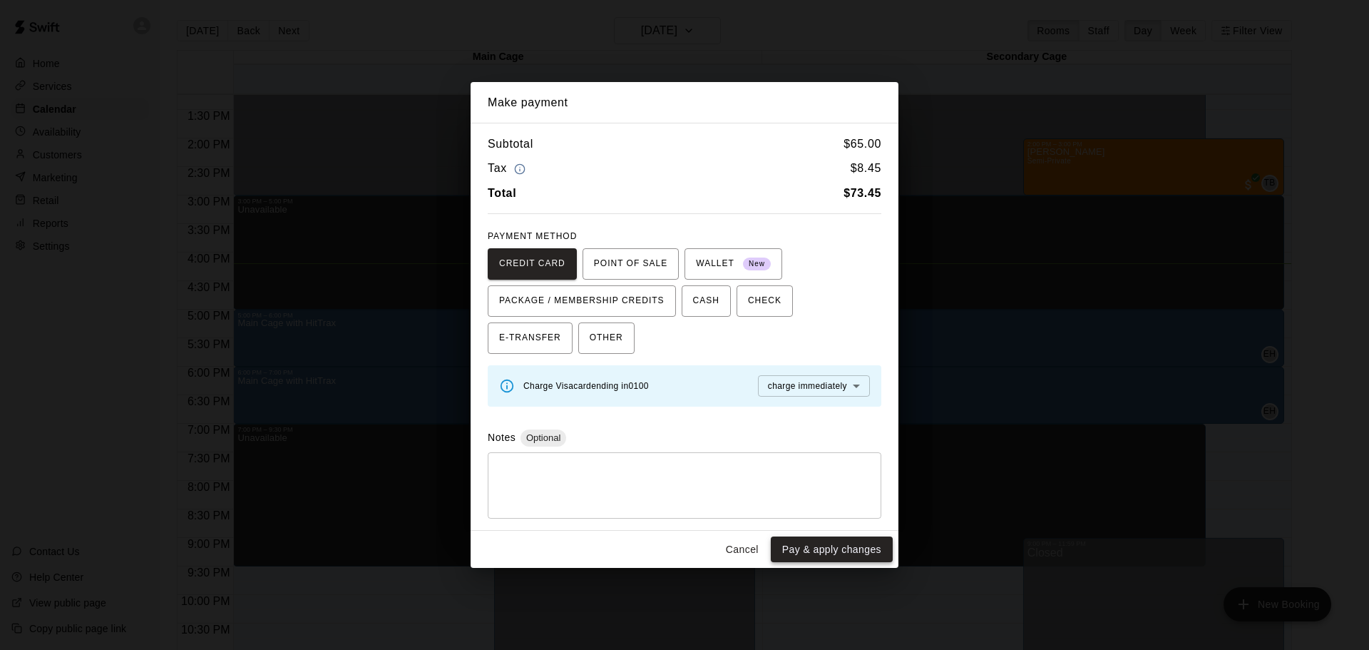
click at [824, 550] on button "Pay & apply changes" at bounding box center [832, 549] width 122 height 26
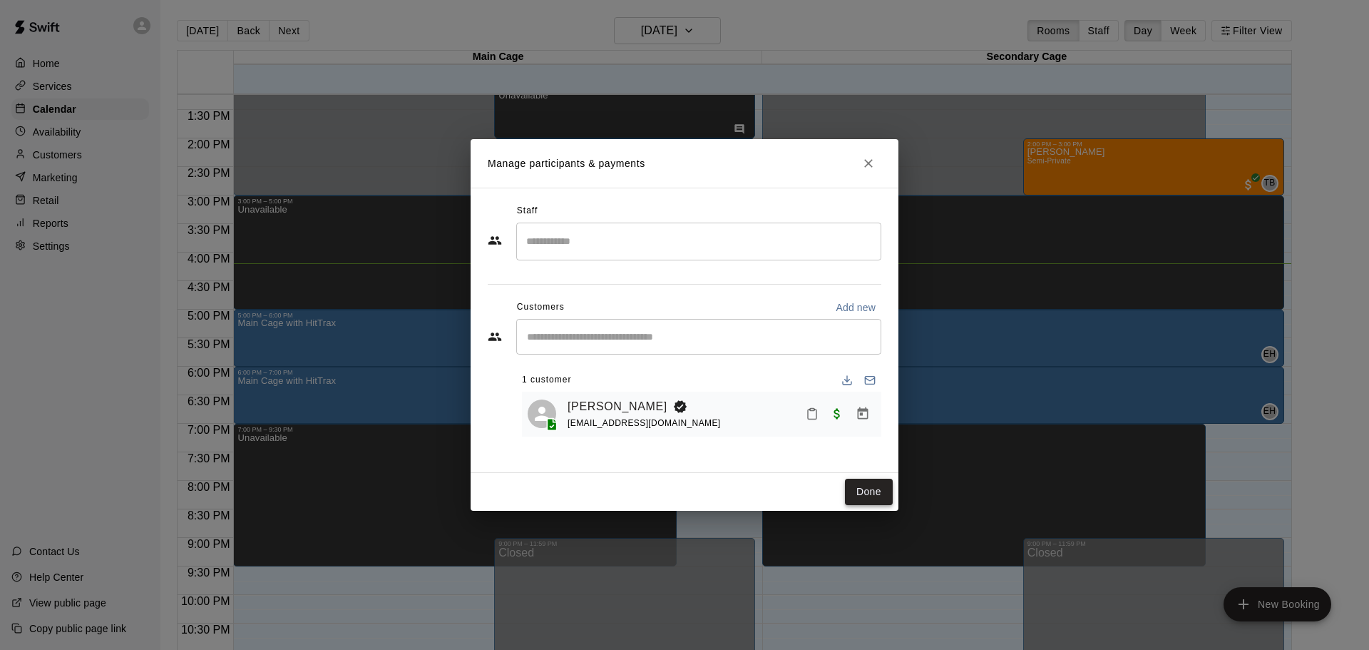
click at [876, 492] on button "Done" at bounding box center [869, 491] width 48 height 26
